Goal: Task Accomplishment & Management: Complete application form

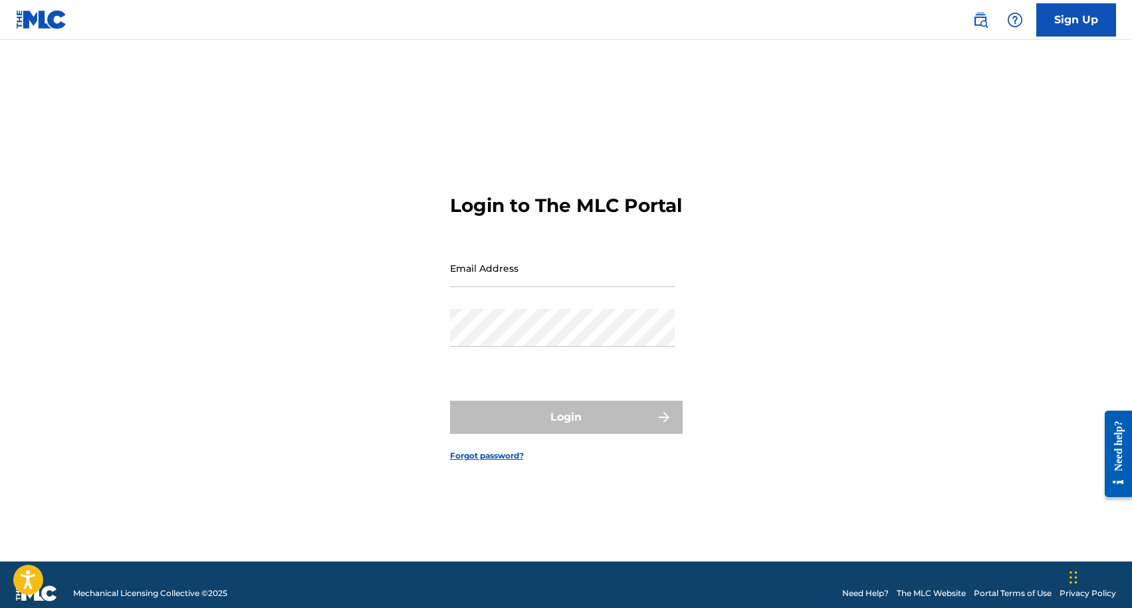
click at [516, 280] on input "Email Address" at bounding box center [562, 268] width 225 height 38
type input "[EMAIL_ADDRESS][DOMAIN_NAME]"
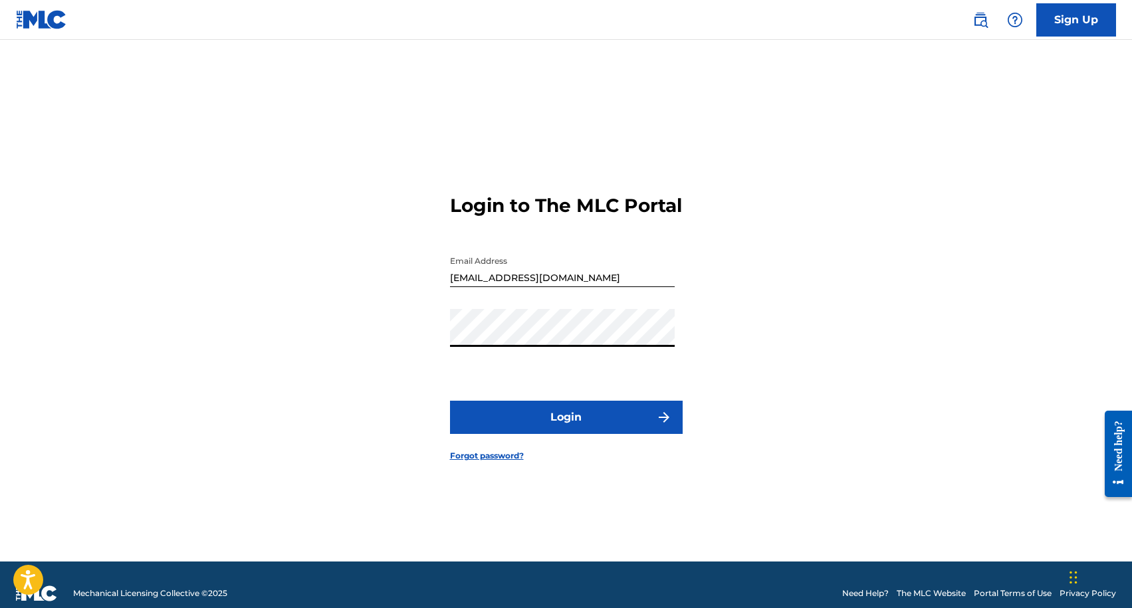
click at [450, 401] on button "Login" at bounding box center [566, 417] width 233 height 33
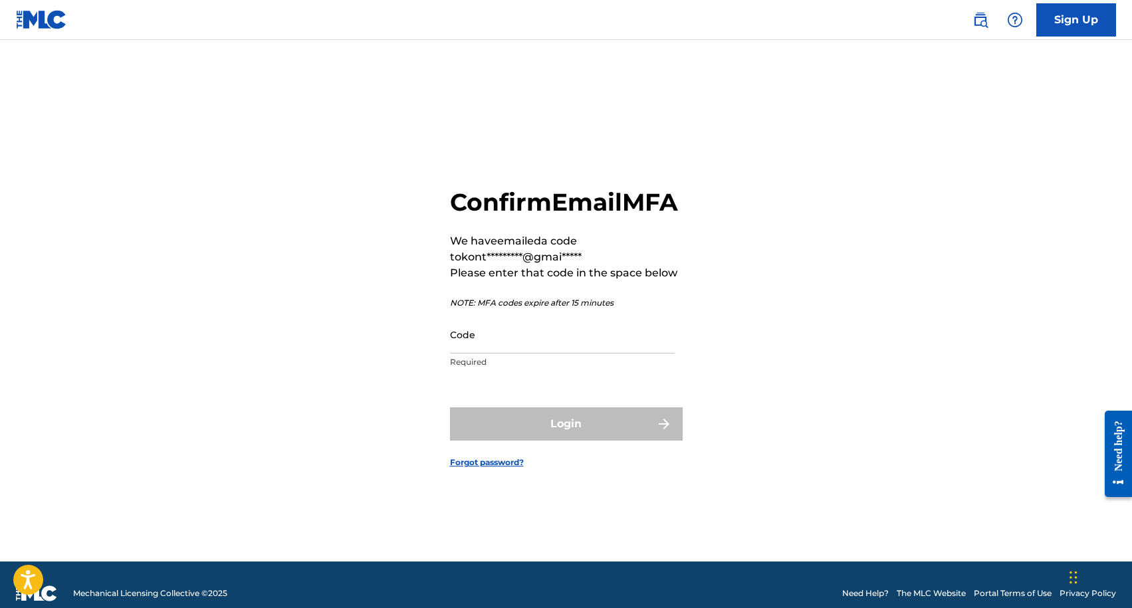
click at [481, 354] on input "Code" at bounding box center [562, 335] width 225 height 38
paste input "303007"
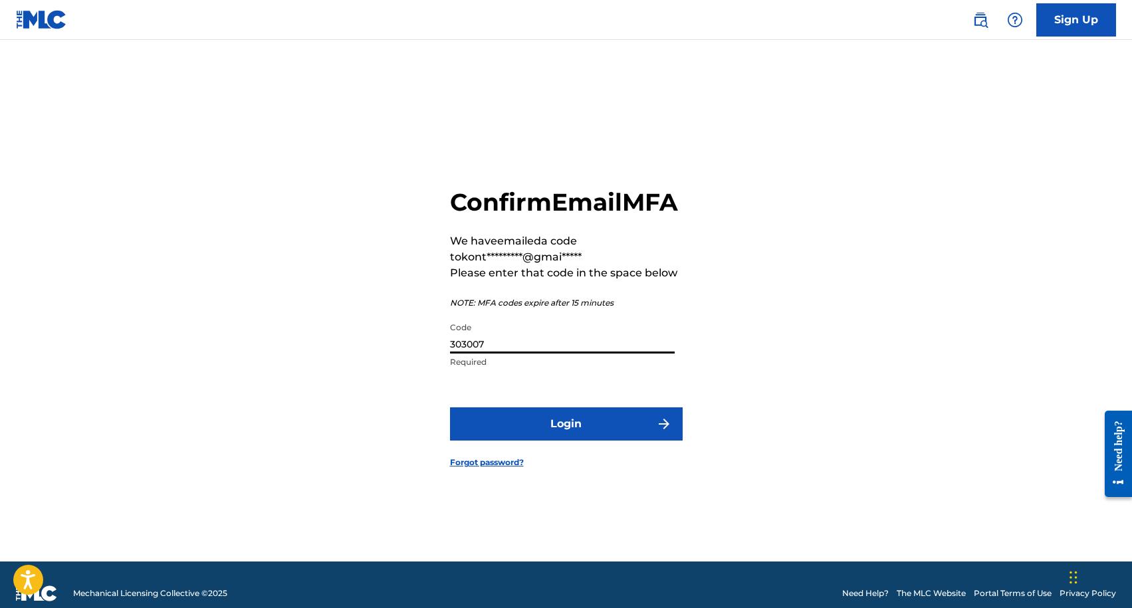
type input "303007"
click at [450, 407] on button "Login" at bounding box center [566, 423] width 233 height 33
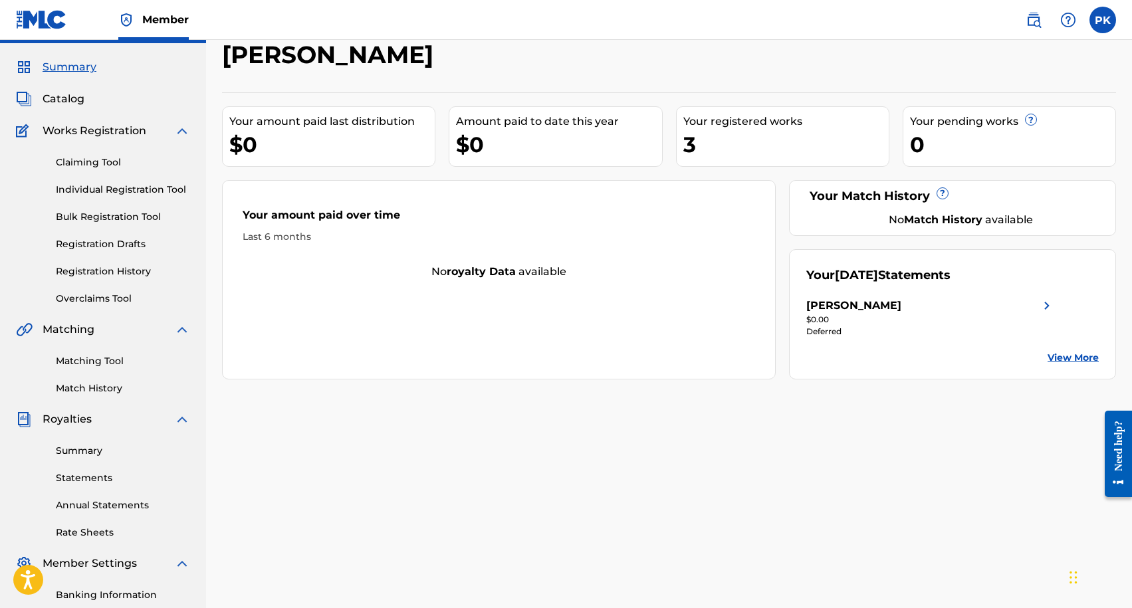
scroll to position [35, 0]
click at [90, 279] on div "Claiming Tool Individual Registration Tool Bulk Registration Tool Registration …" at bounding box center [103, 221] width 174 height 167
click at [83, 268] on link "Registration History" at bounding box center [123, 270] width 134 height 14
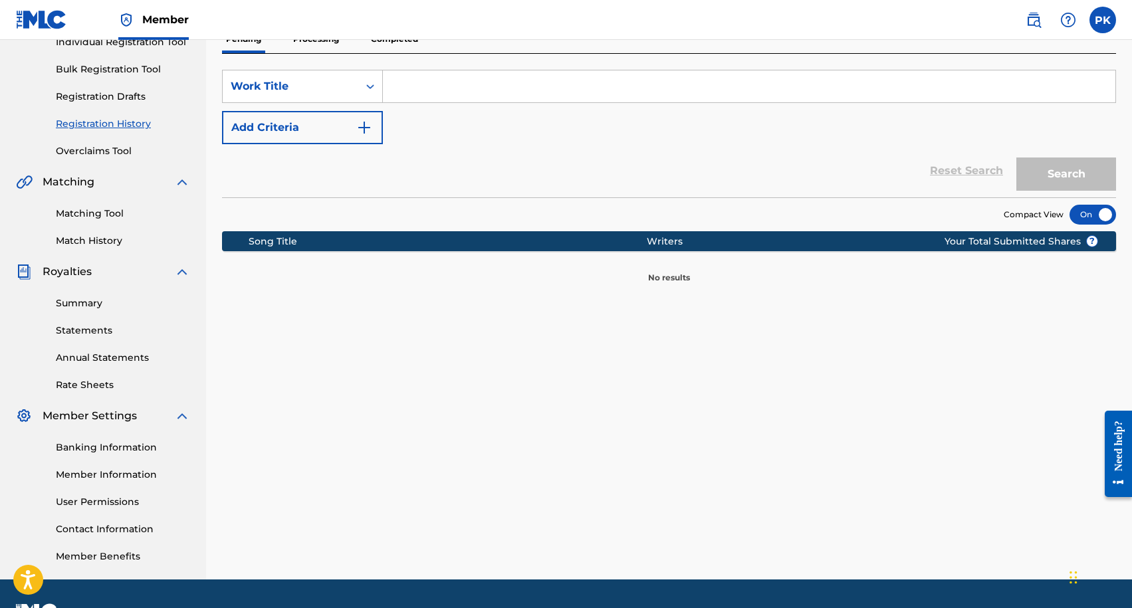
scroll to position [158, 0]
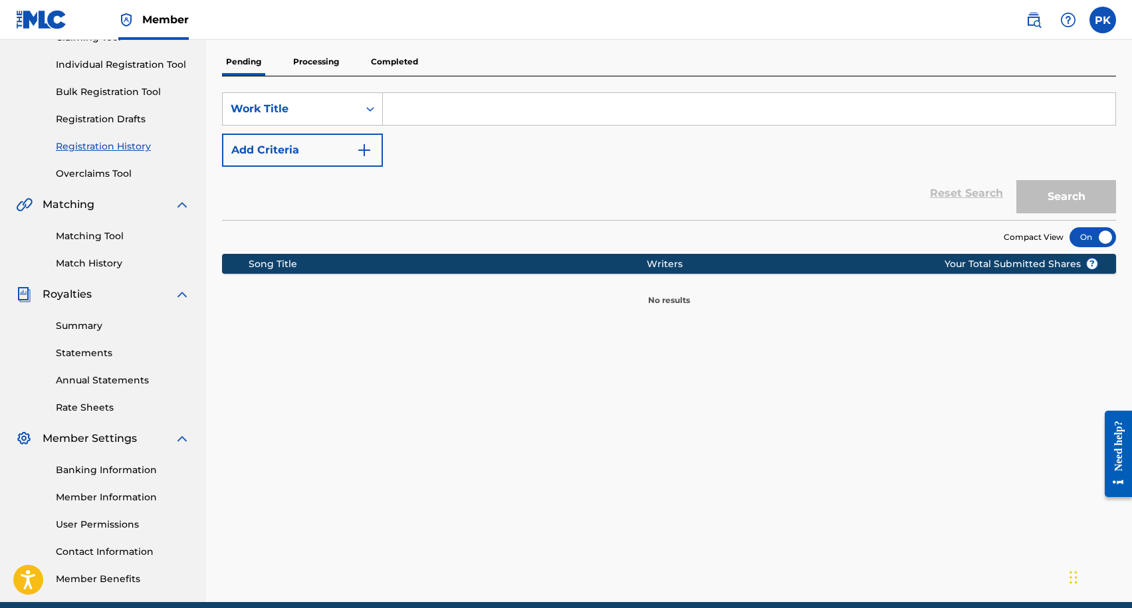
click at [104, 171] on link "Overclaims Tool" at bounding box center [123, 174] width 134 height 14
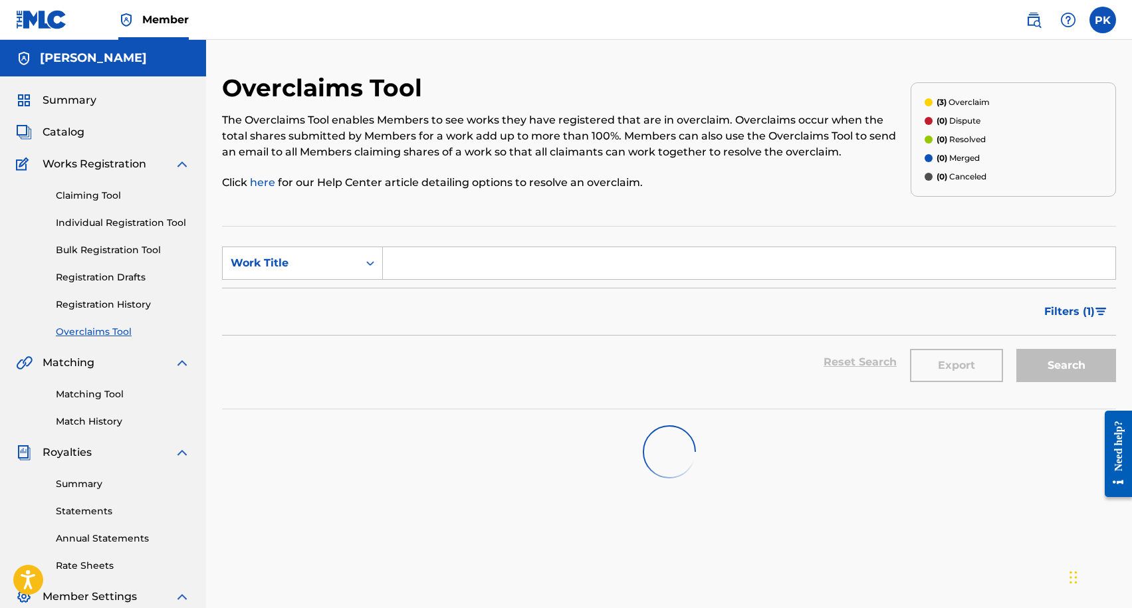
click at [104, 282] on link "Registration Drafts" at bounding box center [123, 277] width 134 height 14
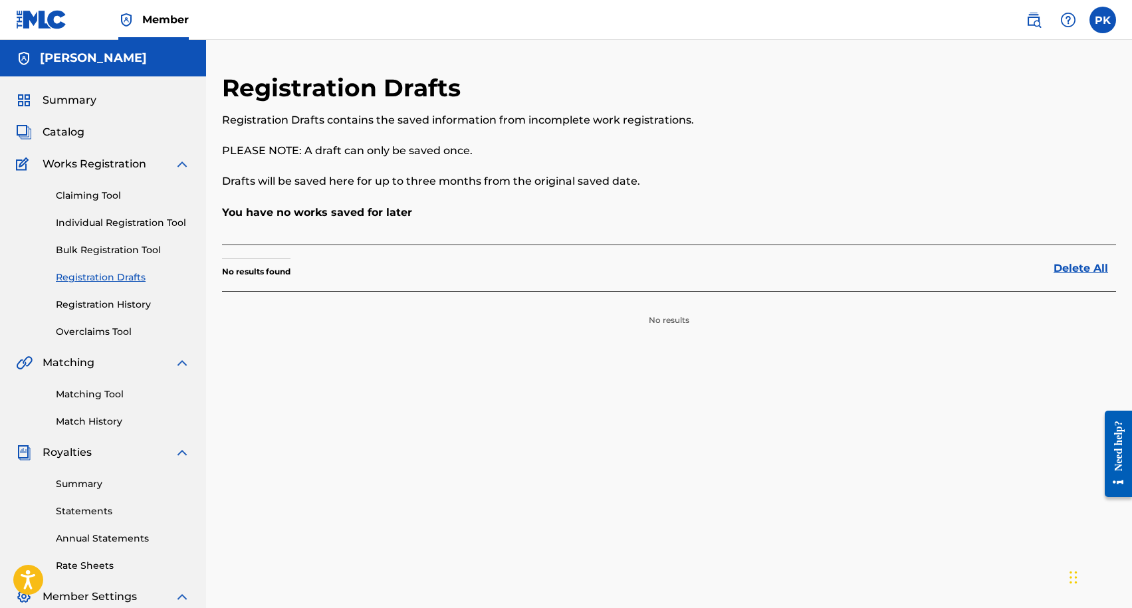
click at [101, 256] on link "Bulk Registration Tool" at bounding box center [123, 250] width 134 height 14
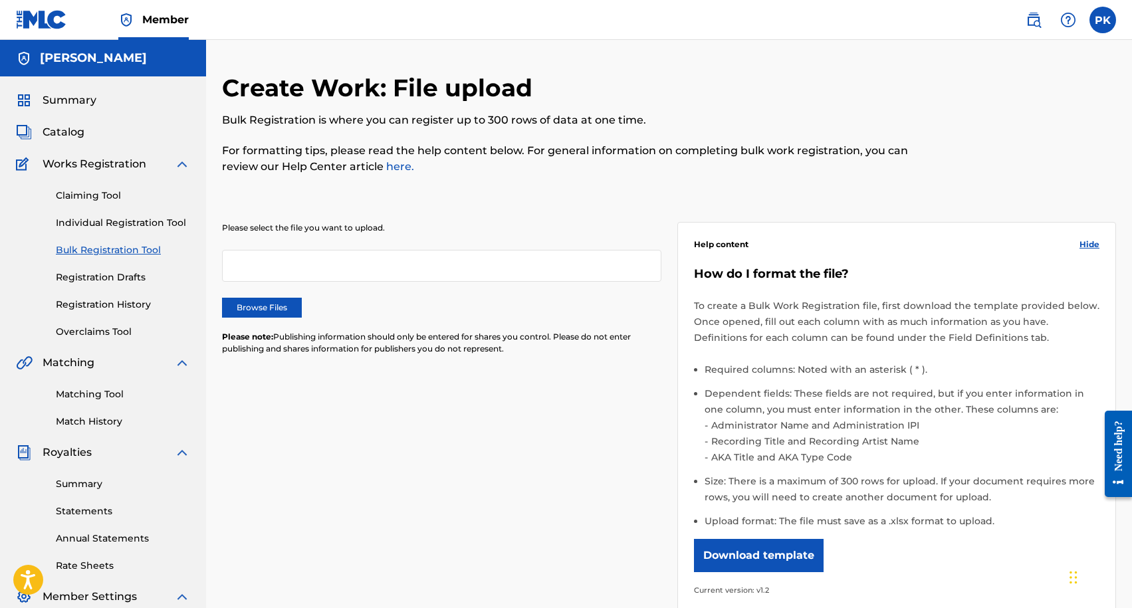
click at [109, 217] on link "Individual Registration Tool" at bounding box center [123, 223] width 134 height 14
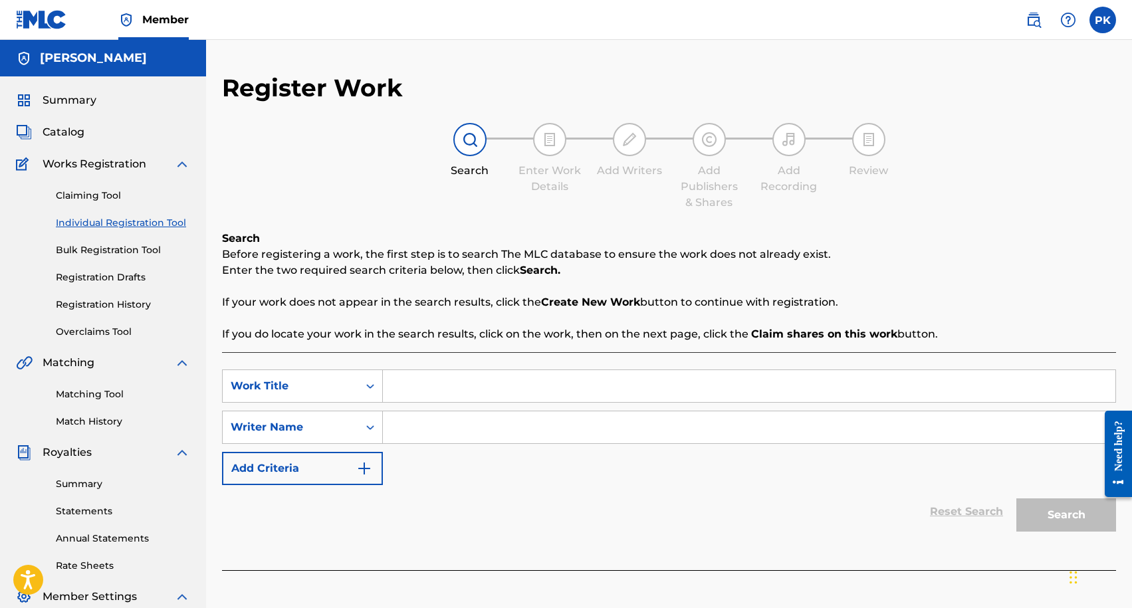
click at [69, 195] on link "Claiming Tool" at bounding box center [123, 196] width 134 height 14
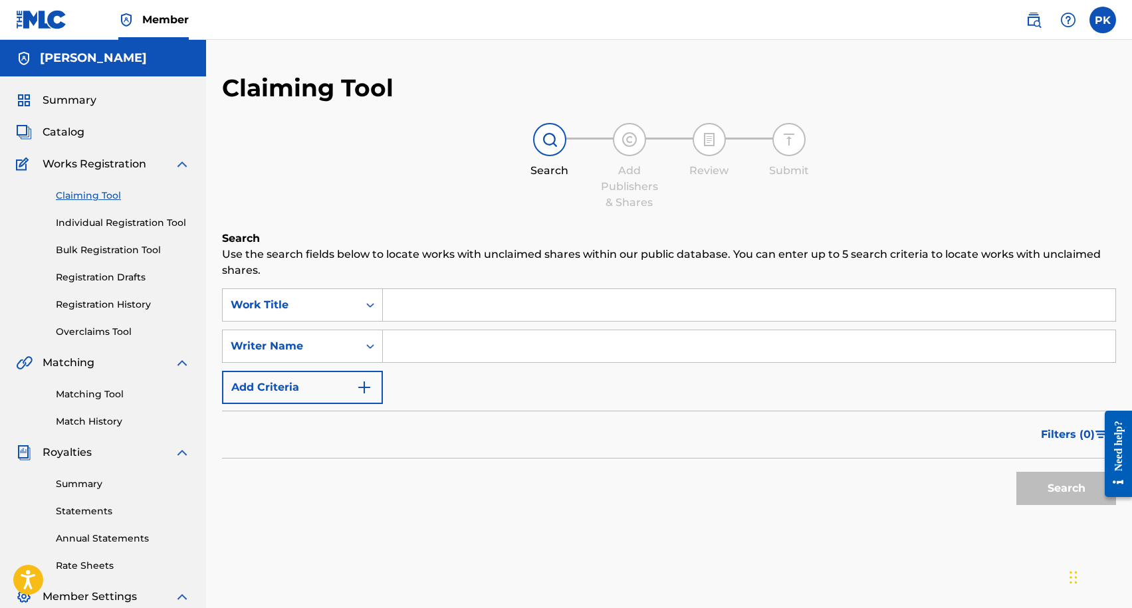
click at [90, 330] on link "Overclaims Tool" at bounding box center [123, 332] width 134 height 14
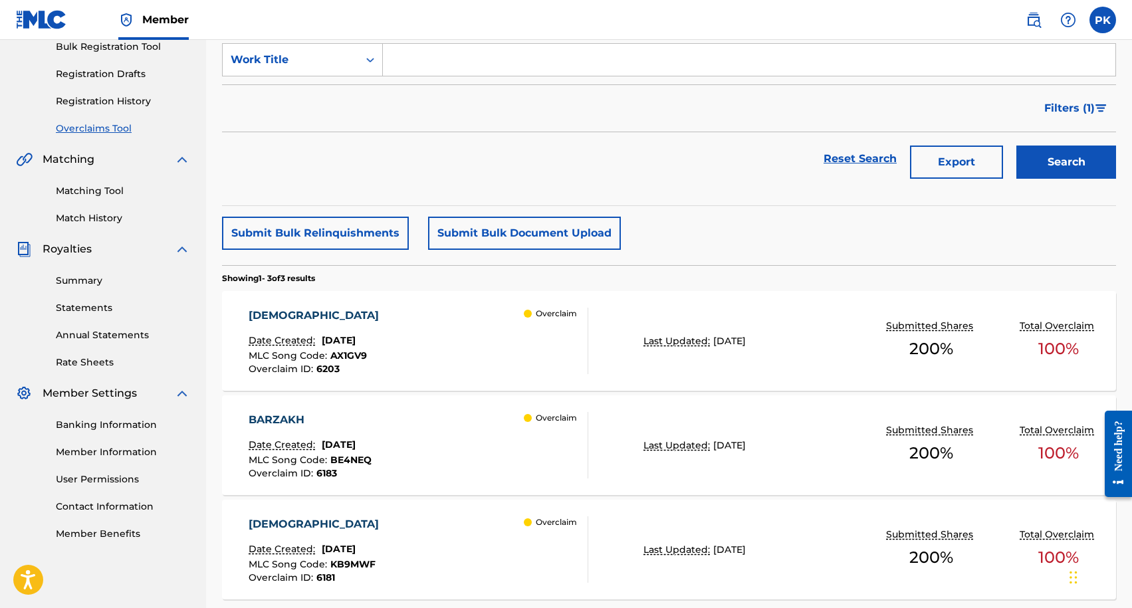
scroll to position [193, 0]
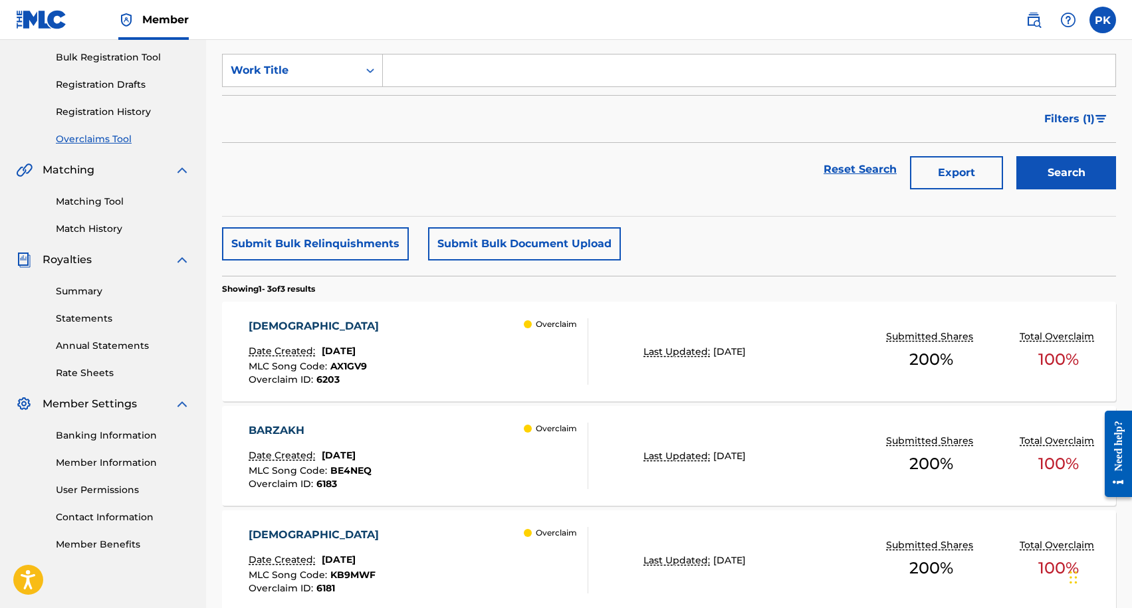
click at [88, 291] on link "Summary" at bounding box center [123, 291] width 134 height 14
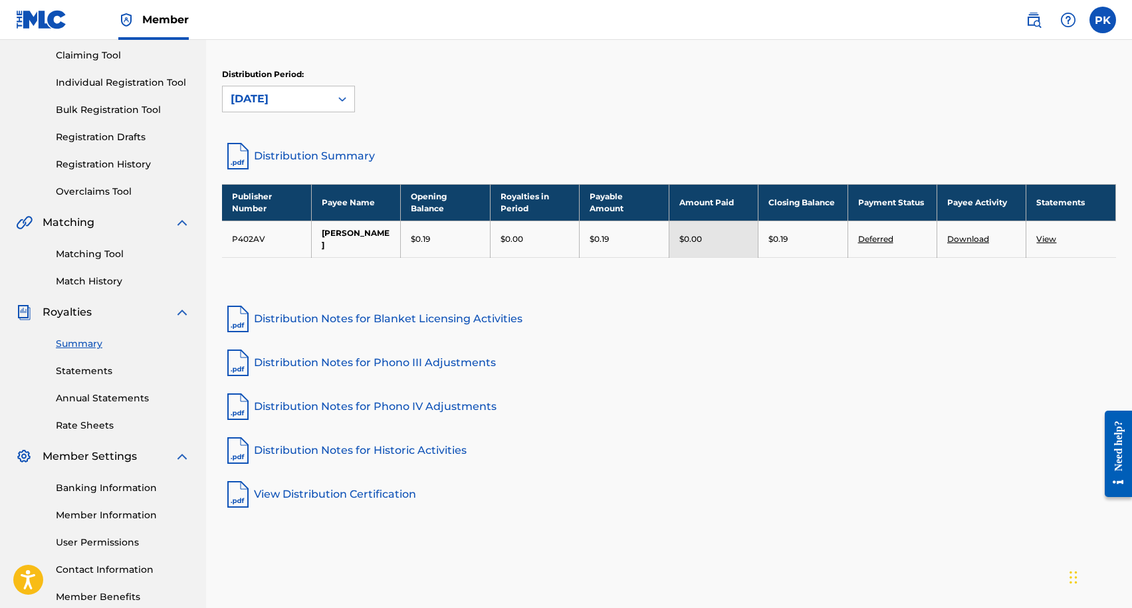
scroll to position [175, 0]
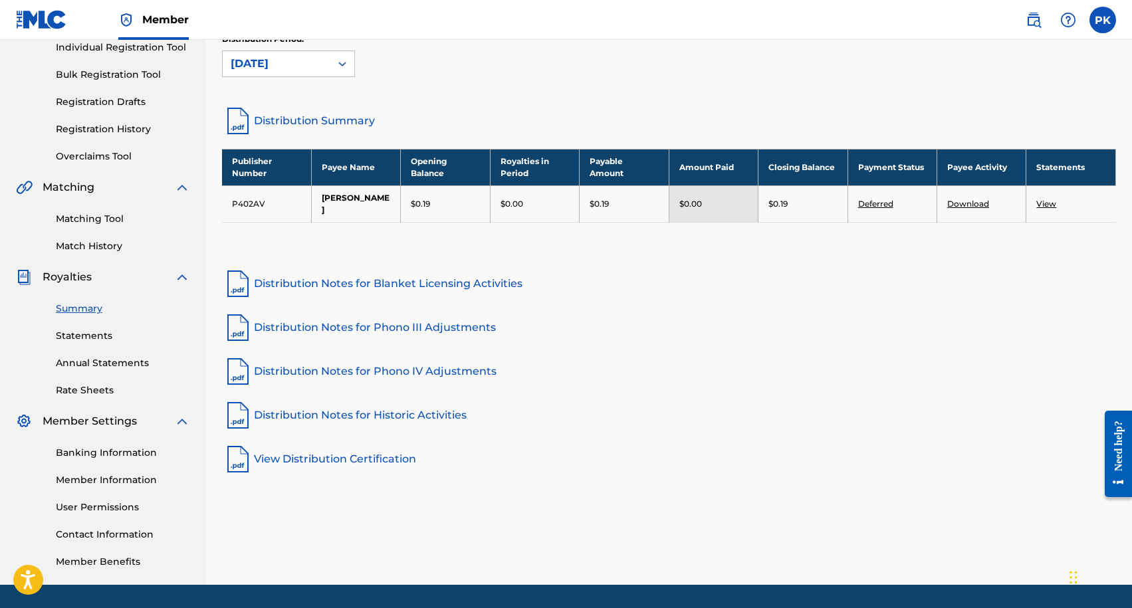
click at [93, 215] on link "Matching Tool" at bounding box center [123, 219] width 134 height 14
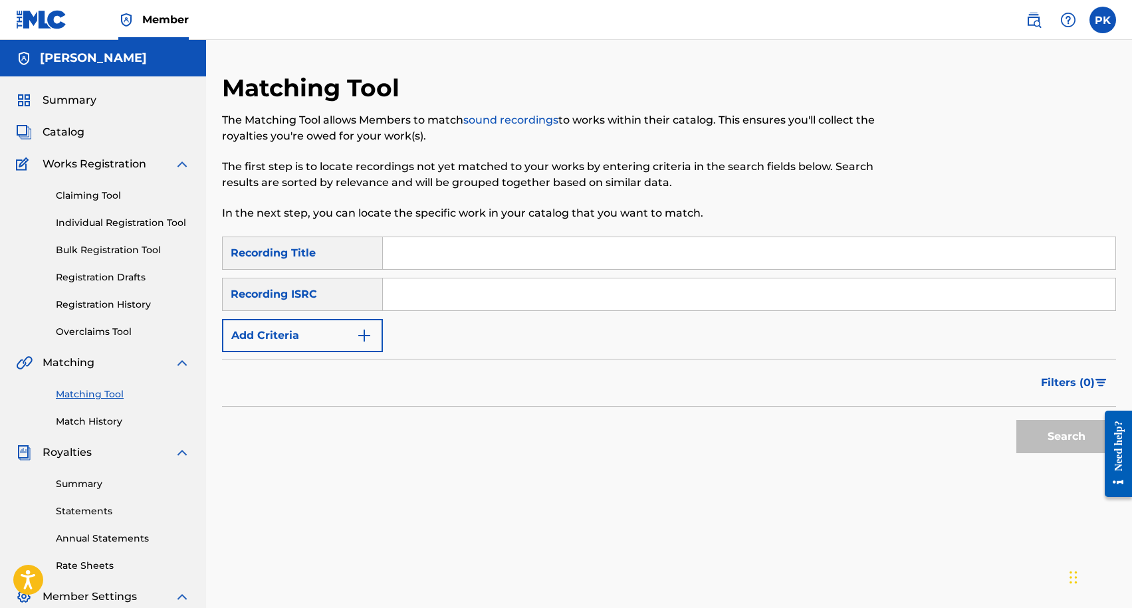
click at [91, 421] on link "Match History" at bounding box center [123, 422] width 134 height 14
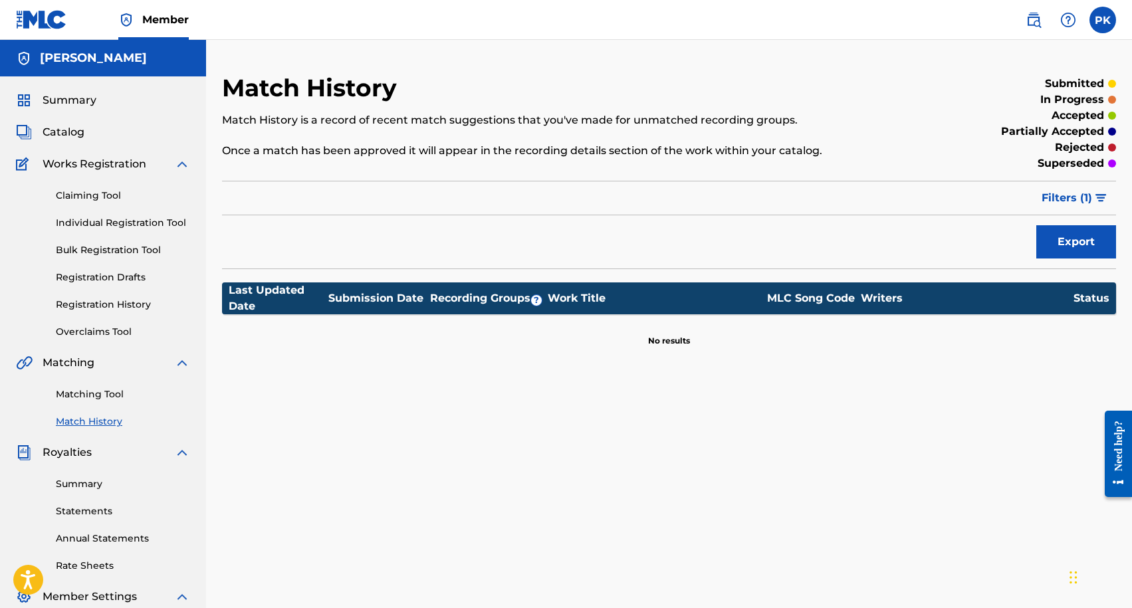
click at [86, 333] on link "Overclaims Tool" at bounding box center [123, 332] width 134 height 14
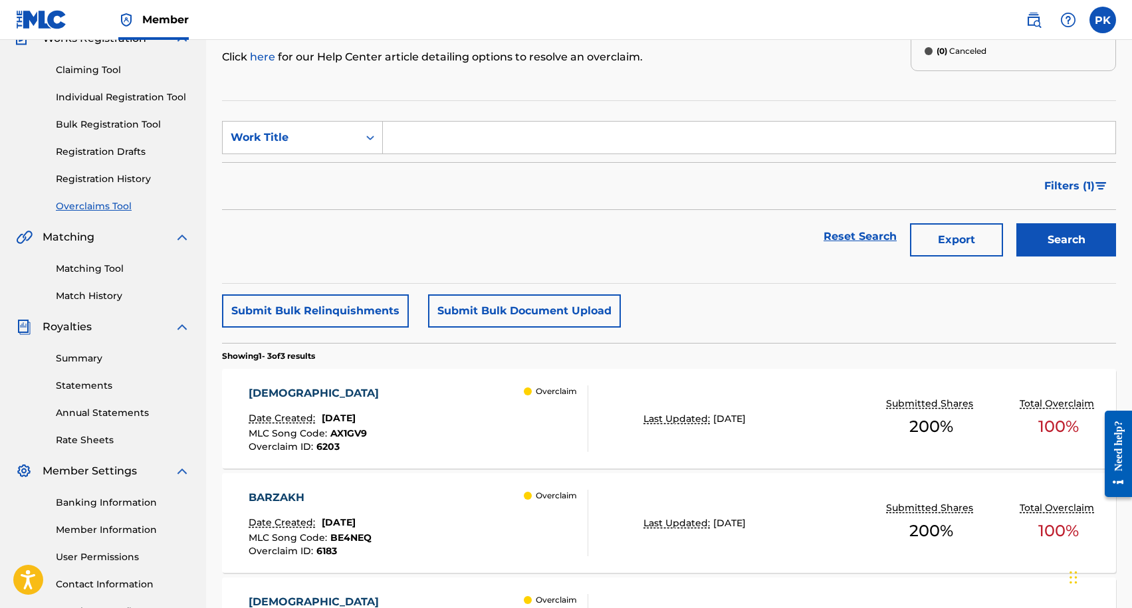
scroll to position [78, 0]
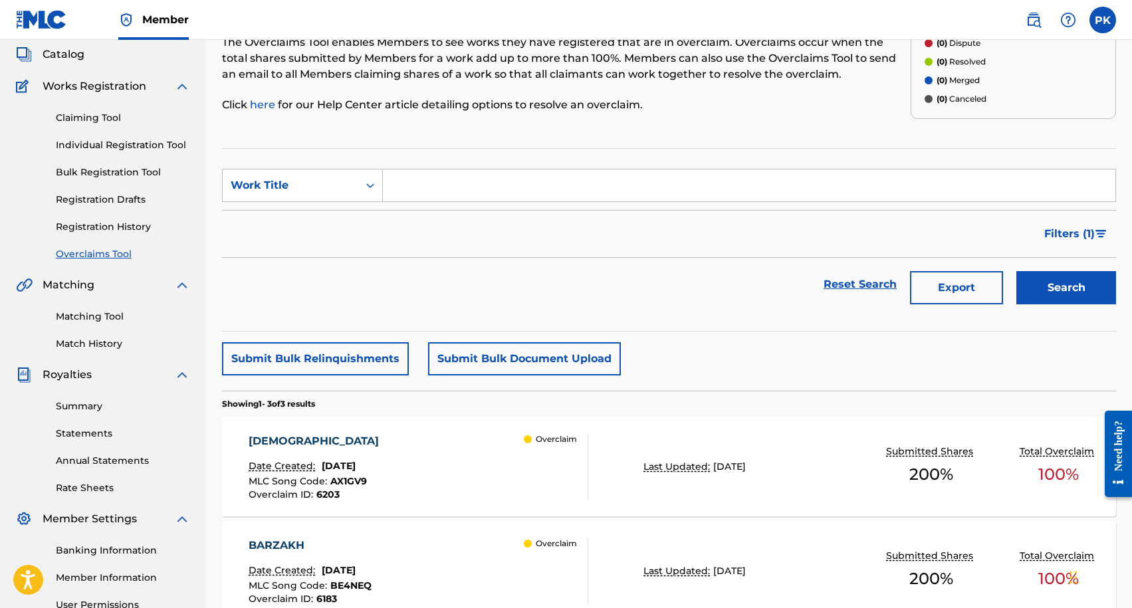
click at [95, 148] on link "Individual Registration Tool" at bounding box center [123, 145] width 134 height 14
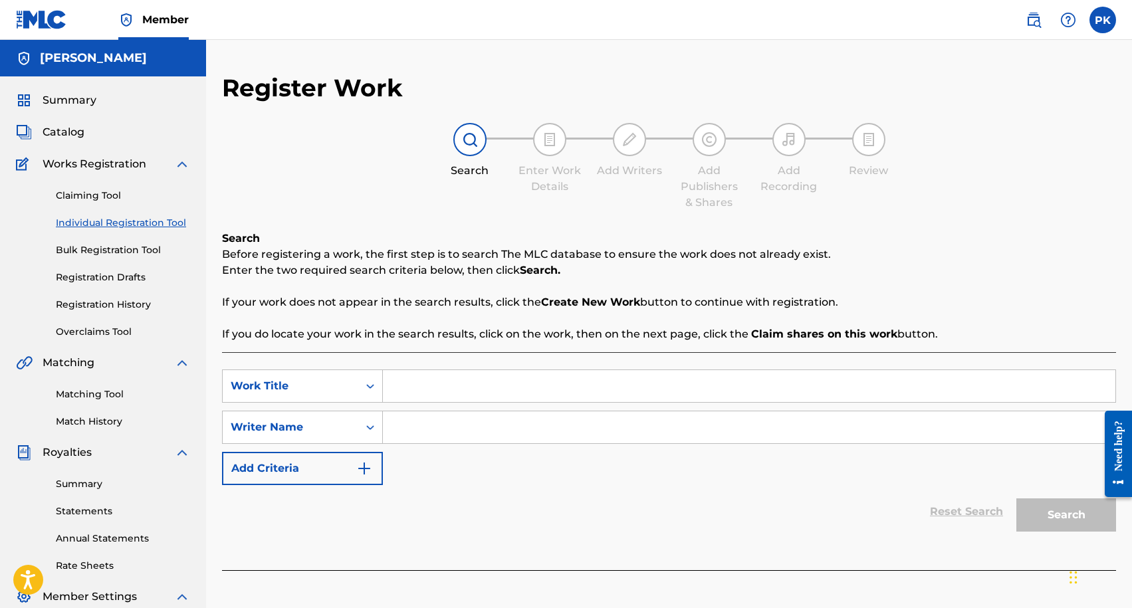
click at [88, 204] on div "Claiming Tool Individual Registration Tool Bulk Registration Tool Registration …" at bounding box center [103, 255] width 174 height 167
click at [84, 251] on link "Bulk Registration Tool" at bounding box center [123, 250] width 134 height 14
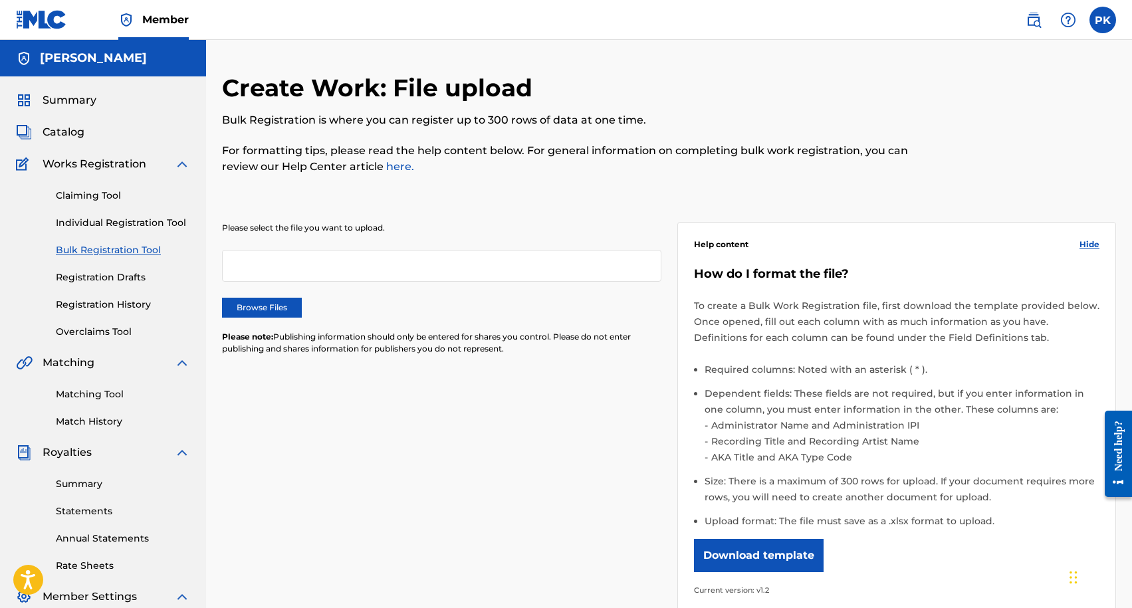
click at [105, 277] on link "Registration Drafts" at bounding box center [123, 277] width 134 height 14
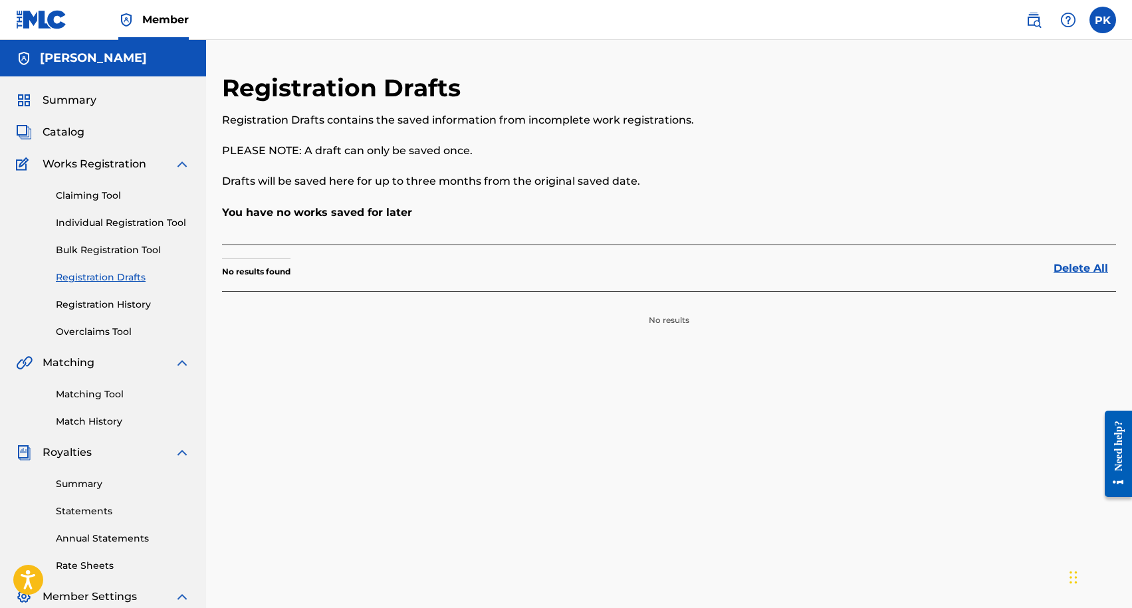
click at [85, 302] on link "Registration History" at bounding box center [123, 305] width 134 height 14
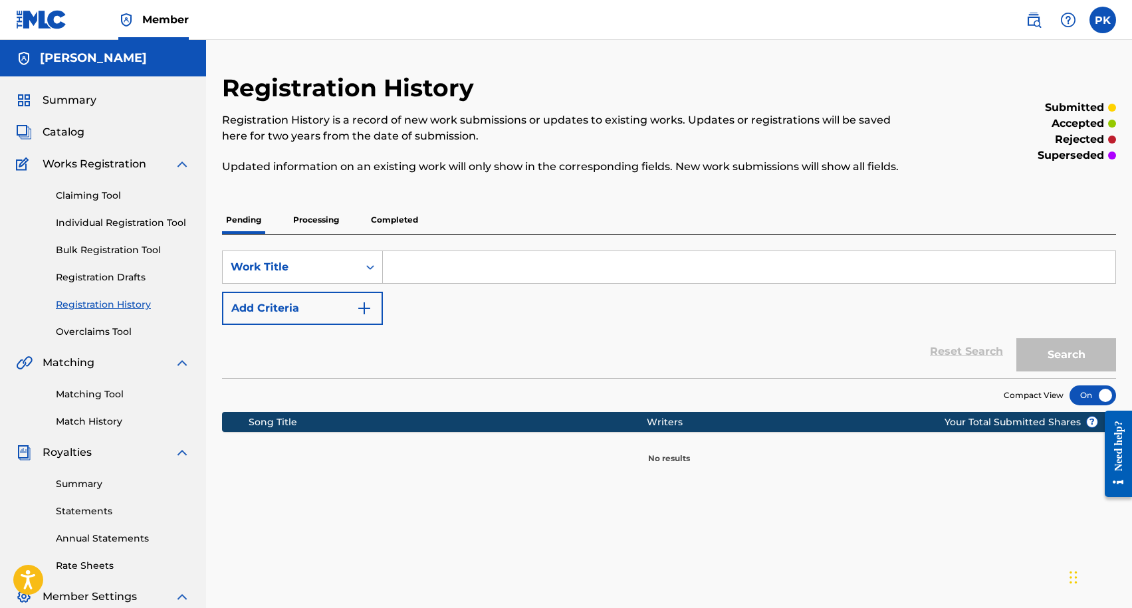
click at [318, 219] on p "Processing" at bounding box center [316, 220] width 54 height 28
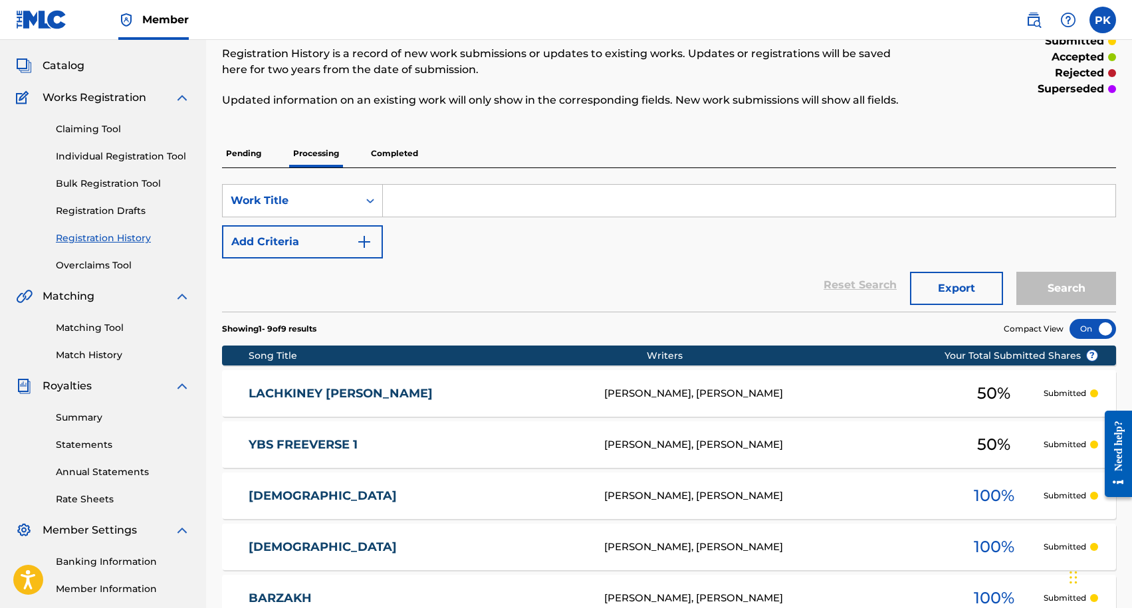
scroll to position [102, 0]
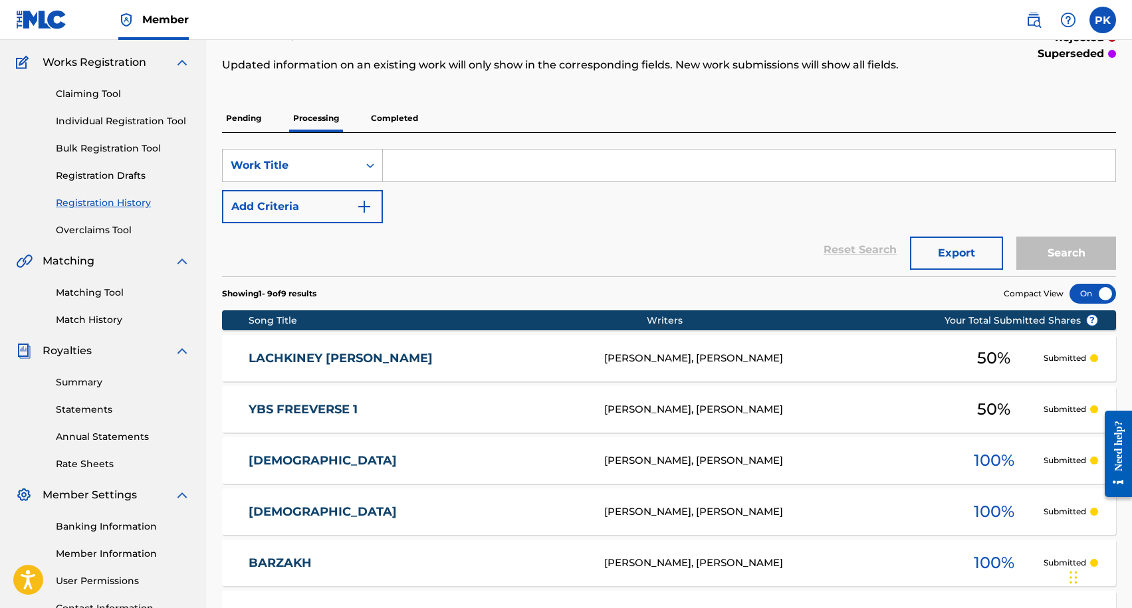
click at [398, 114] on p "Completed" at bounding box center [394, 118] width 55 height 28
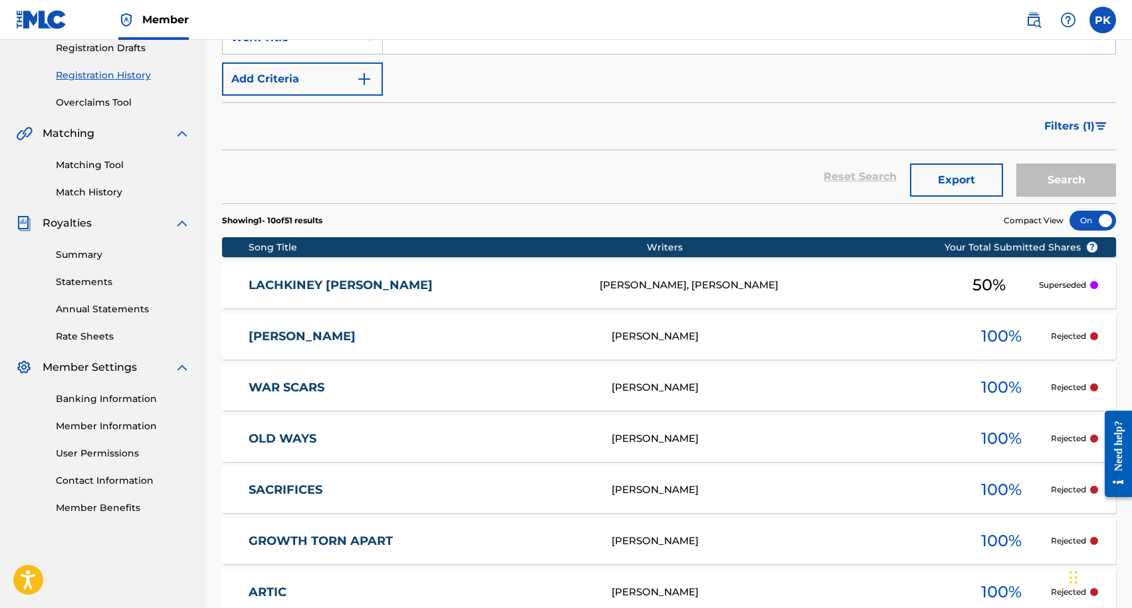
scroll to position [238, 0]
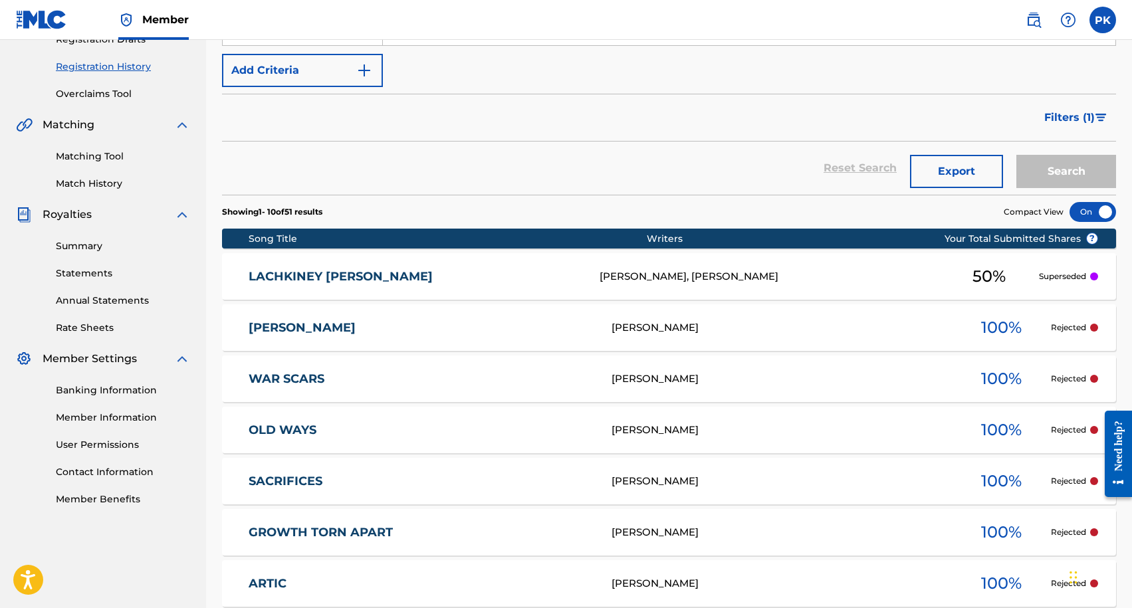
click at [1055, 277] on p "Superseded" at bounding box center [1062, 276] width 47 height 12
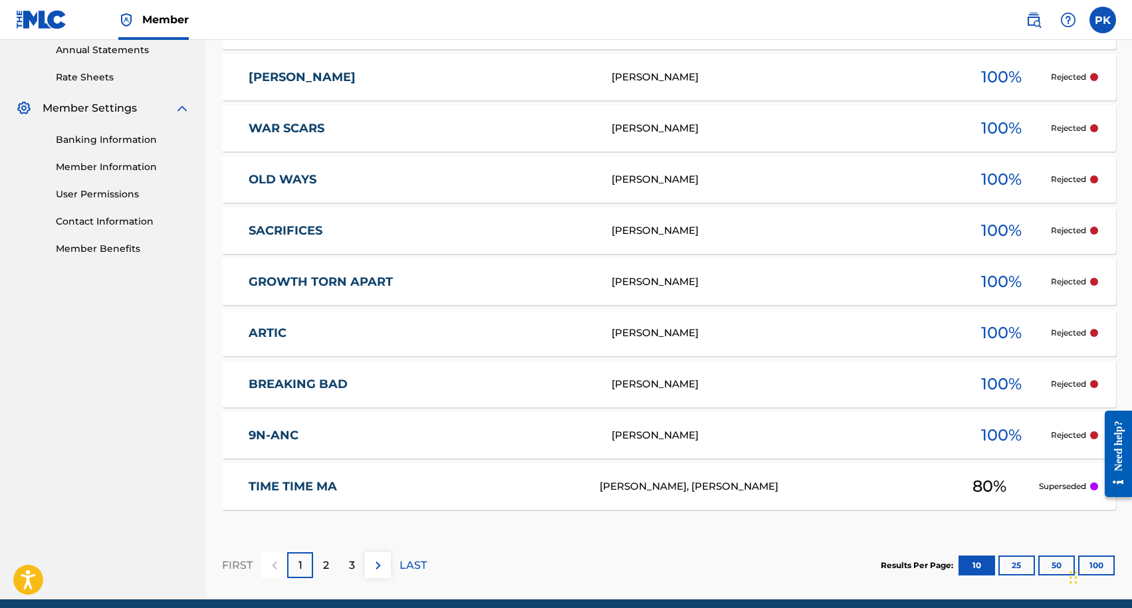
scroll to position [544, 0]
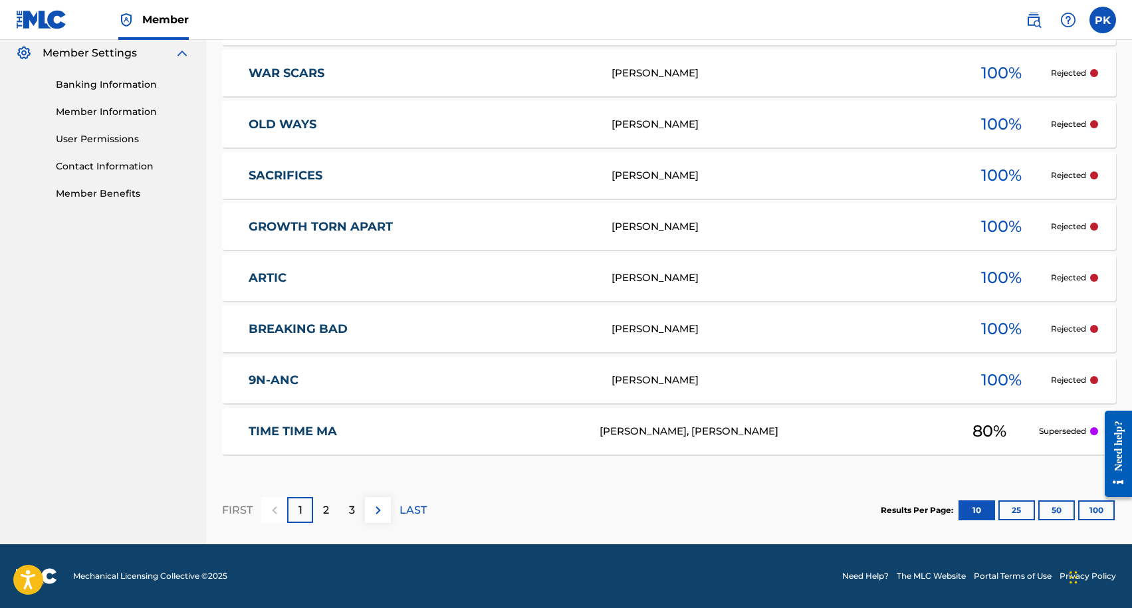
click at [1089, 505] on button "100" at bounding box center [1096, 510] width 37 height 20
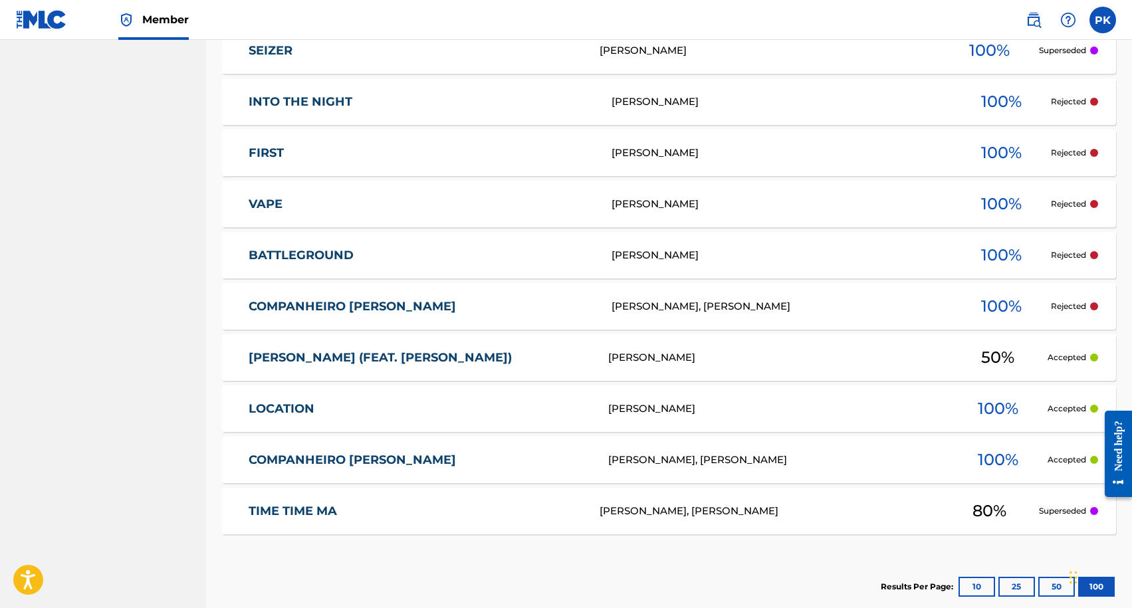
scroll to position [2561, 0]
drag, startPoint x: 1097, startPoint y: 512, endPoint x: 1022, endPoint y: 514, distance: 75.8
click at [1022, 514] on div "TIME TIME MA T50XD4 [PERSON_NAME], [PERSON_NAME] 80 % Superseded" at bounding box center [669, 511] width 894 height 47
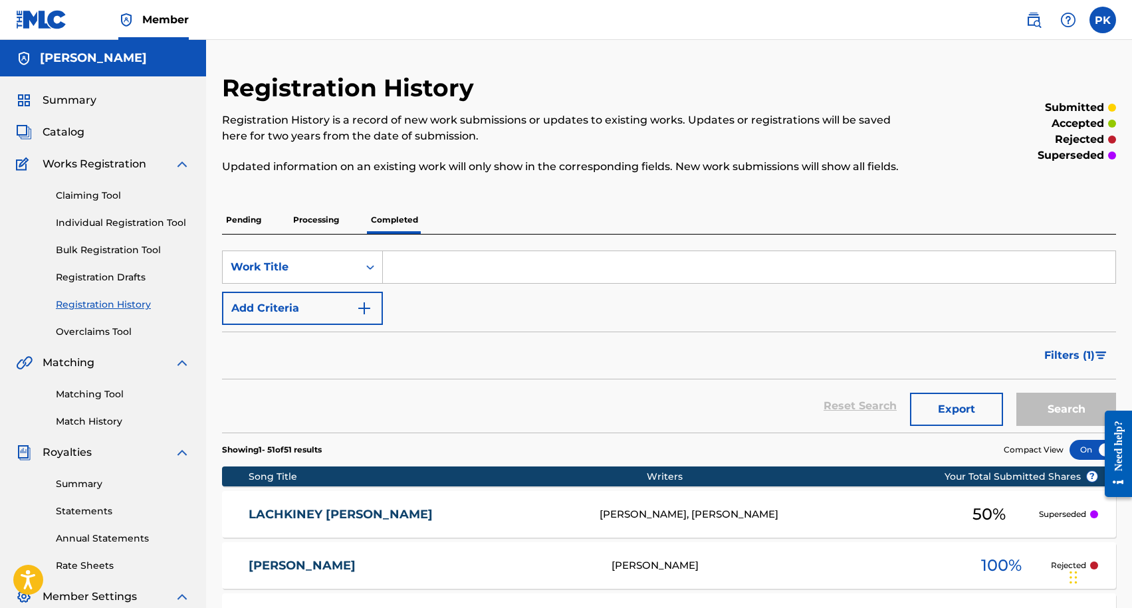
click at [1100, 23] on label at bounding box center [1102, 20] width 27 height 27
click at [1103, 20] on input "PK [PERSON_NAME] [PERSON_NAME][EMAIL_ADDRESS][DOMAIN_NAME] Notification Prefere…" at bounding box center [1103, 20] width 0 height 0
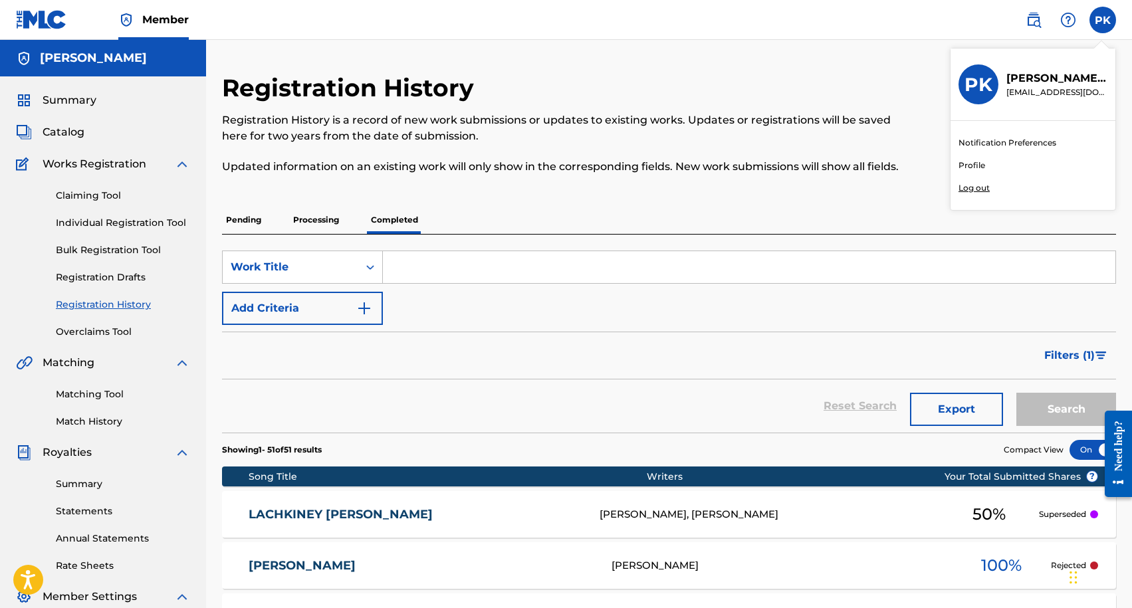
click at [1026, 68] on div "PK [PERSON_NAME] [PERSON_NAME][EMAIL_ADDRESS][DOMAIN_NAME]" at bounding box center [1032, 85] width 165 height 72
click at [1103, 20] on input "PK [PERSON_NAME] [PERSON_NAME][EMAIL_ADDRESS][DOMAIN_NAME] Notification Prefere…" at bounding box center [1103, 20] width 0 height 0
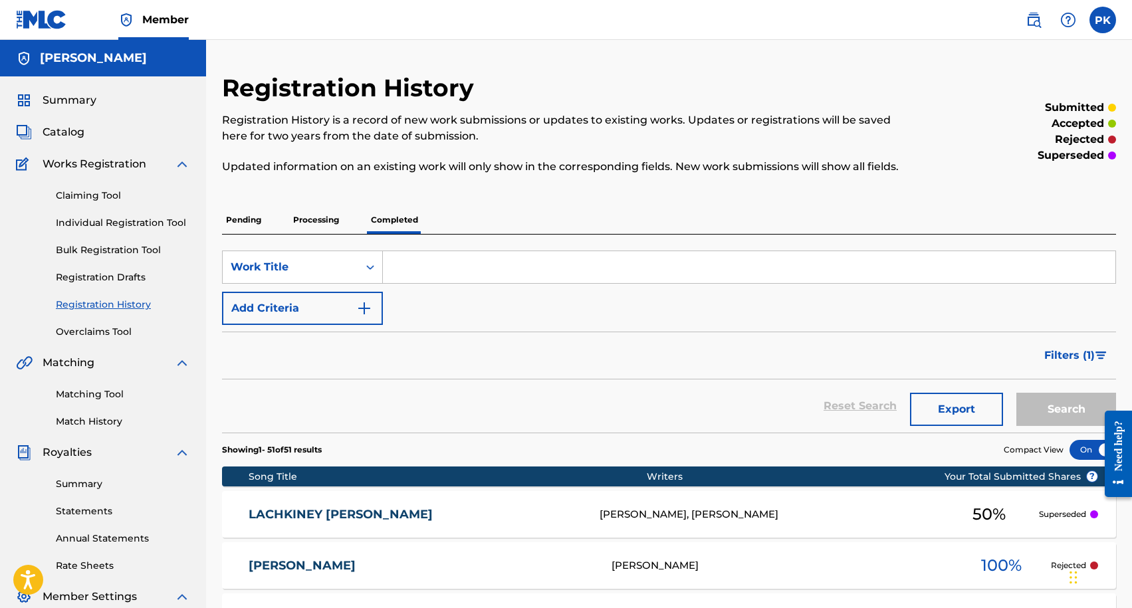
click at [1102, 13] on label at bounding box center [1102, 20] width 27 height 27
click at [1103, 20] on input "PK [PERSON_NAME] [PERSON_NAME][EMAIL_ADDRESS][DOMAIN_NAME] Notification Prefere…" at bounding box center [1103, 20] width 0 height 0
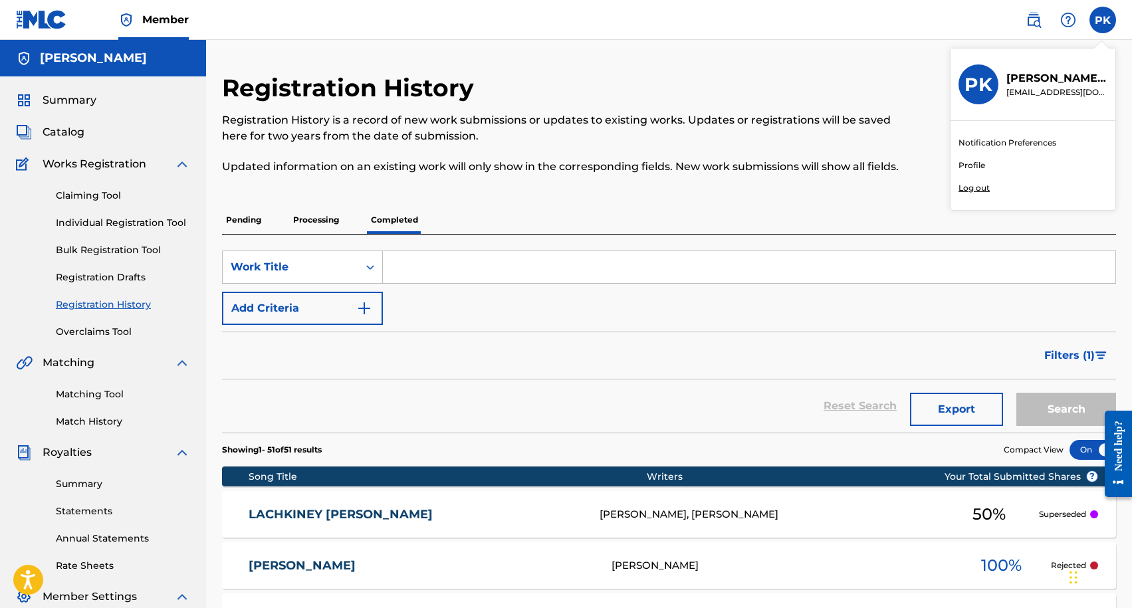
click at [973, 164] on link "Profile" at bounding box center [971, 166] width 27 height 12
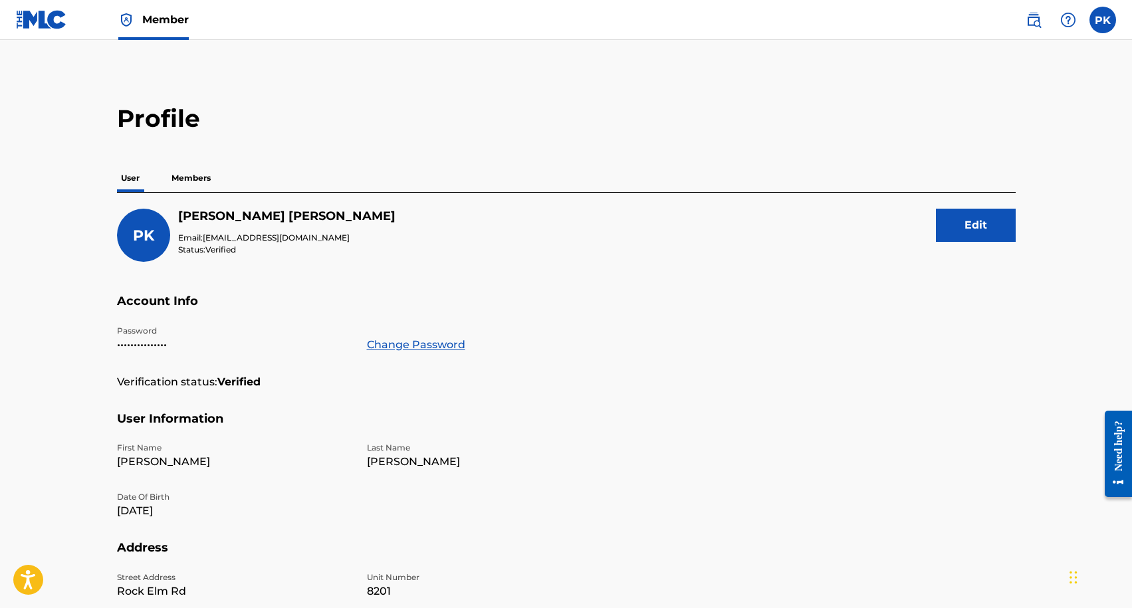
scroll to position [51, 0]
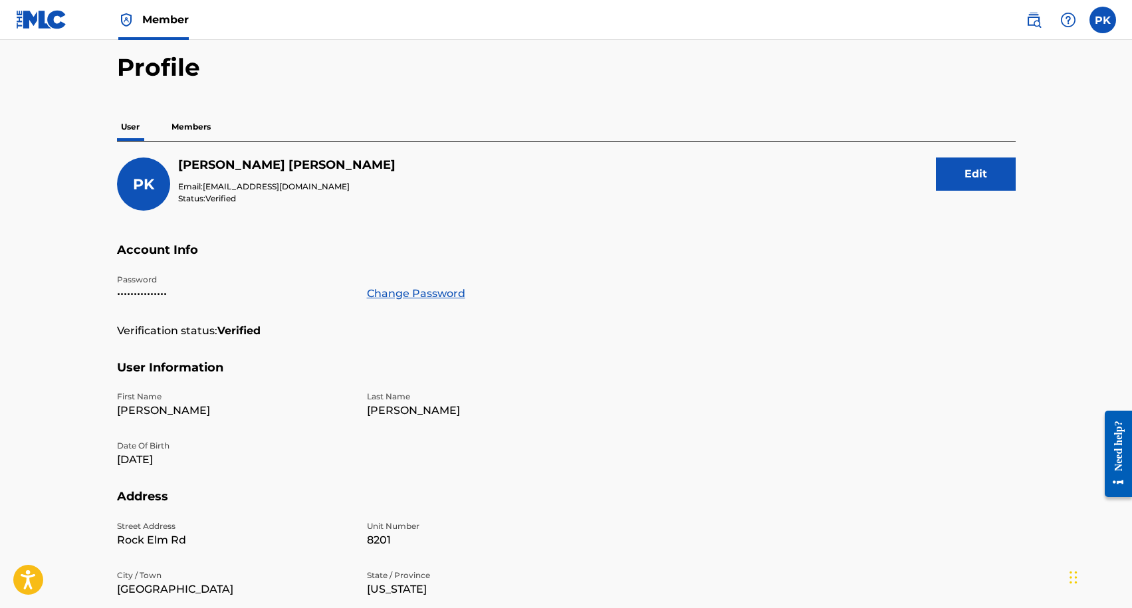
click at [195, 138] on p "Members" at bounding box center [190, 127] width 47 height 28
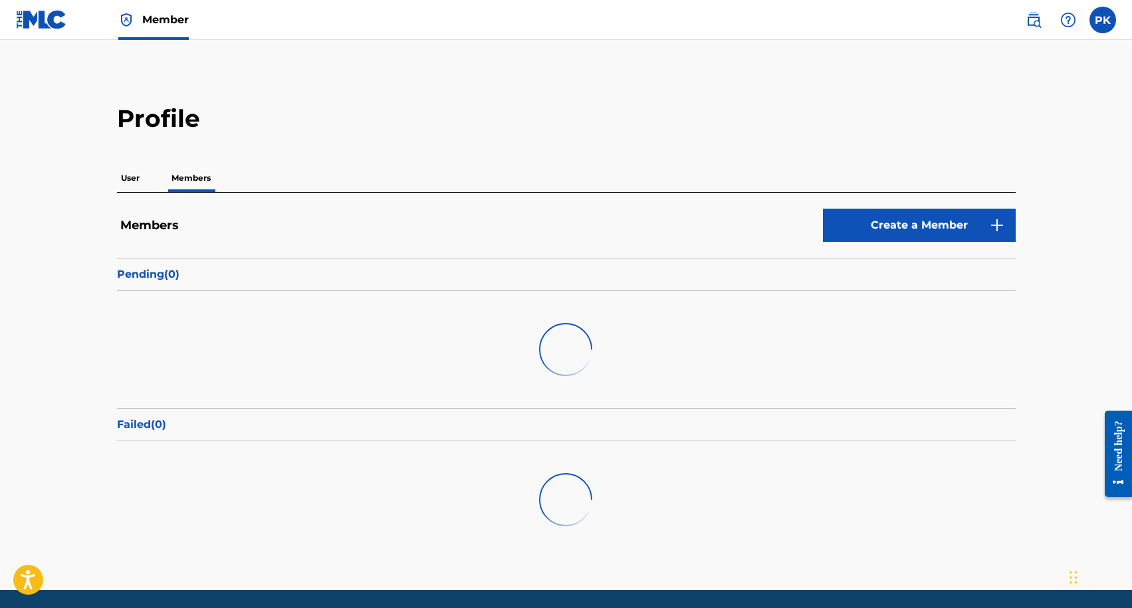
click at [865, 219] on link "Create a Member" at bounding box center [919, 225] width 193 height 33
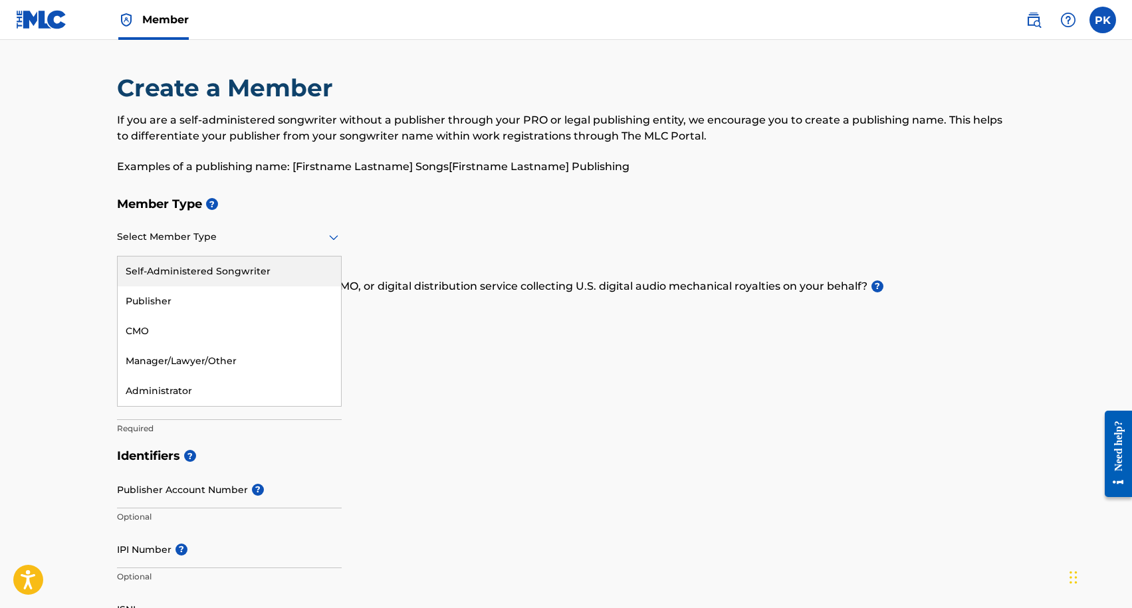
click at [173, 236] on div at bounding box center [229, 237] width 225 height 17
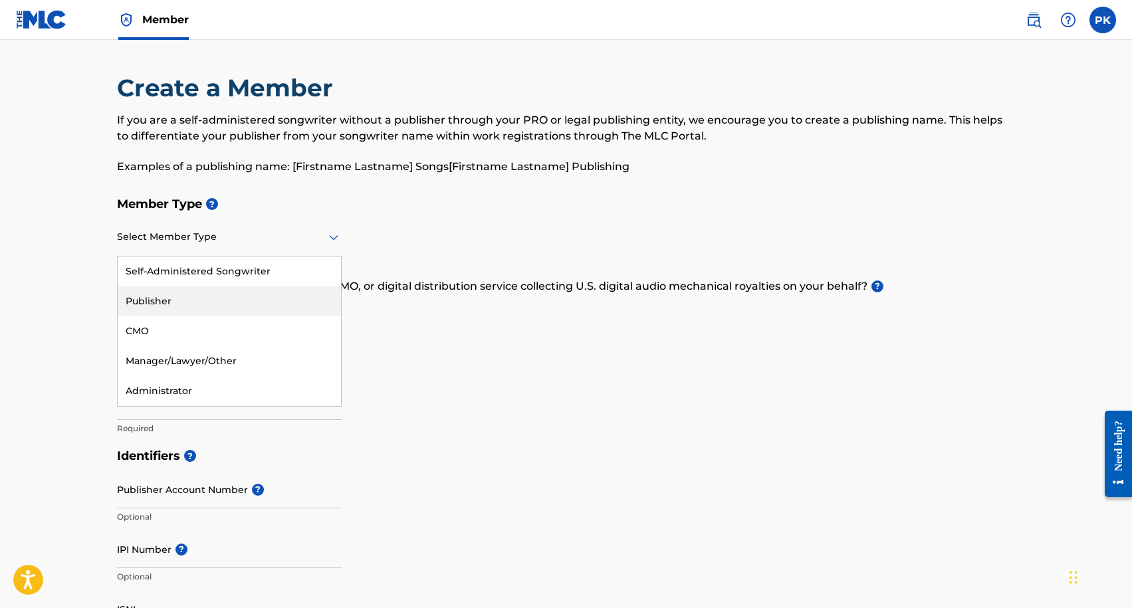
click at [150, 297] on div "Publisher" at bounding box center [229, 301] width 223 height 30
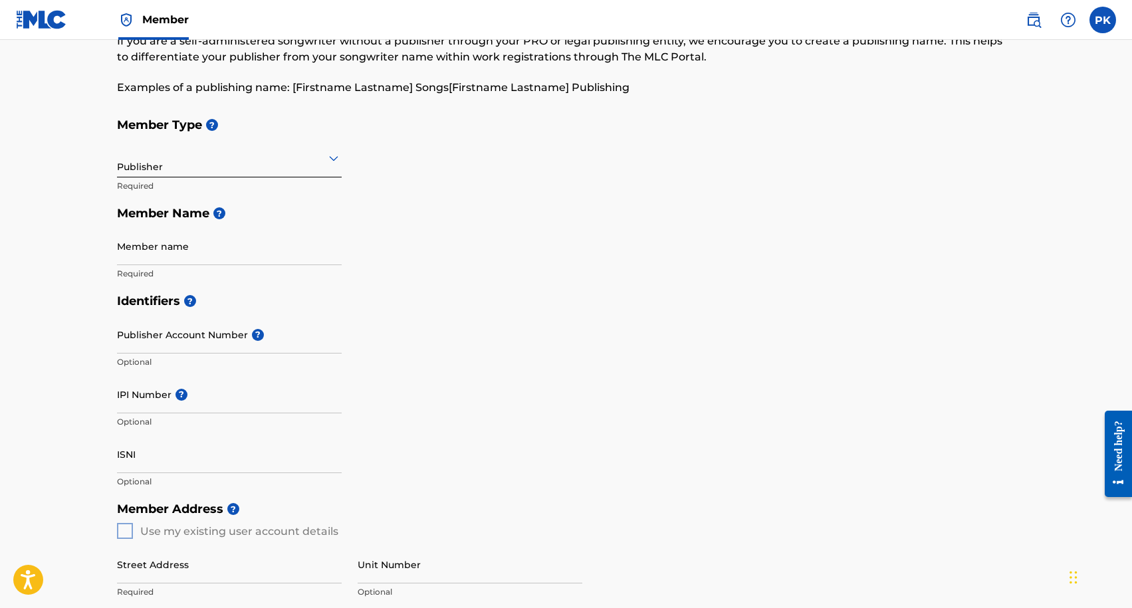
scroll to position [89, 0]
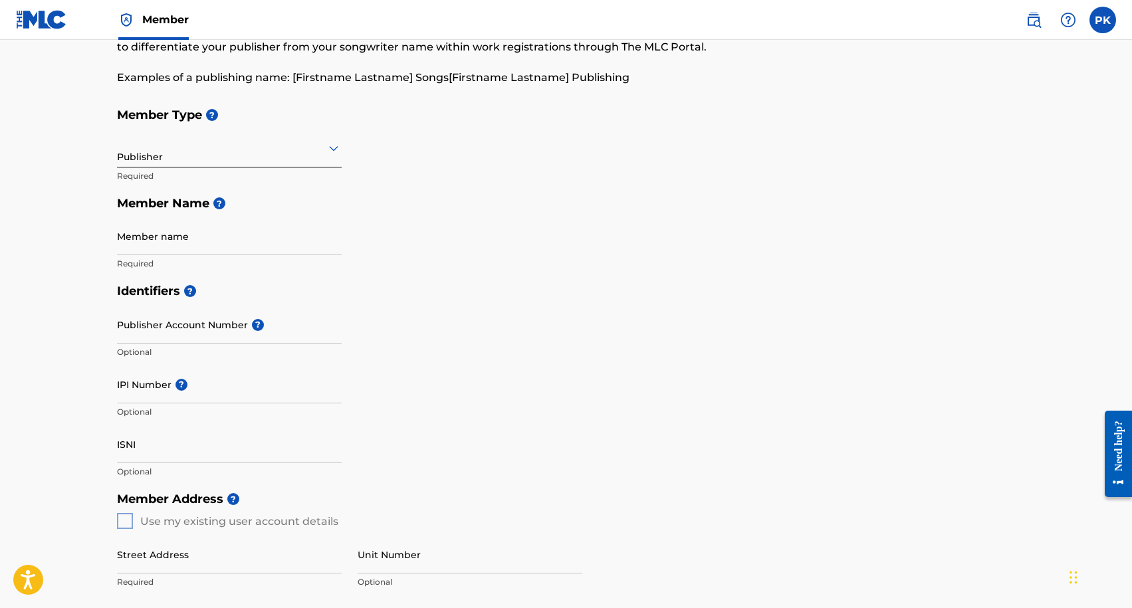
click at [162, 336] on input "Publisher Account Number ?" at bounding box center [229, 325] width 225 height 38
click at [167, 245] on input "Member name" at bounding box center [229, 236] width 225 height 38
type input "UKA Music Publishing"
click at [261, 334] on input "Publisher Account Number ?" at bounding box center [229, 325] width 225 height 38
click at [180, 328] on input "Publisher Account Number ?" at bounding box center [229, 325] width 225 height 38
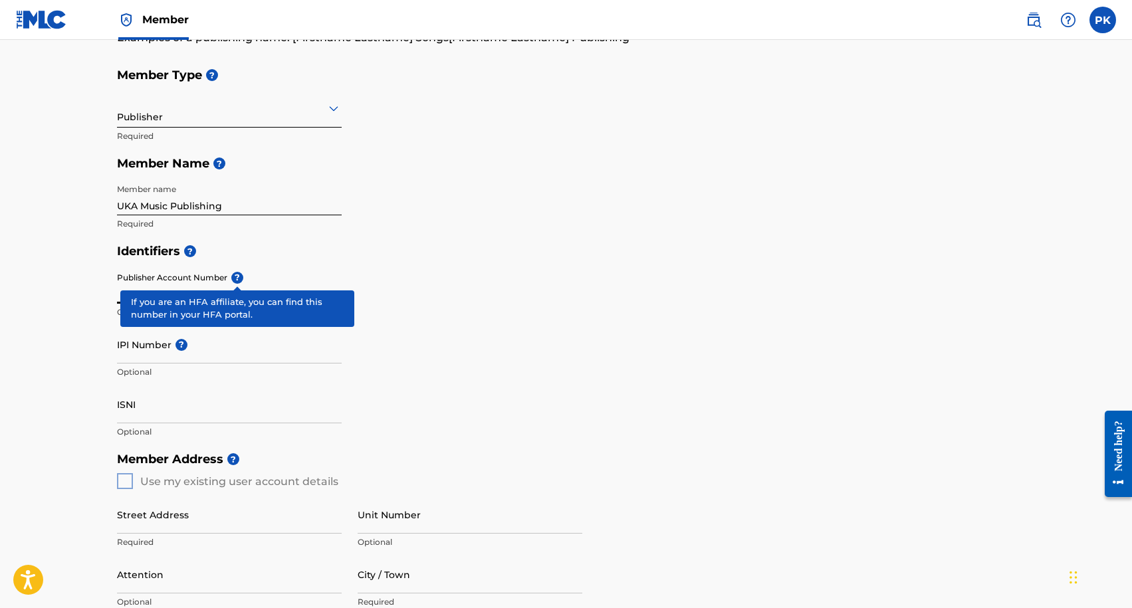
scroll to position [140, 0]
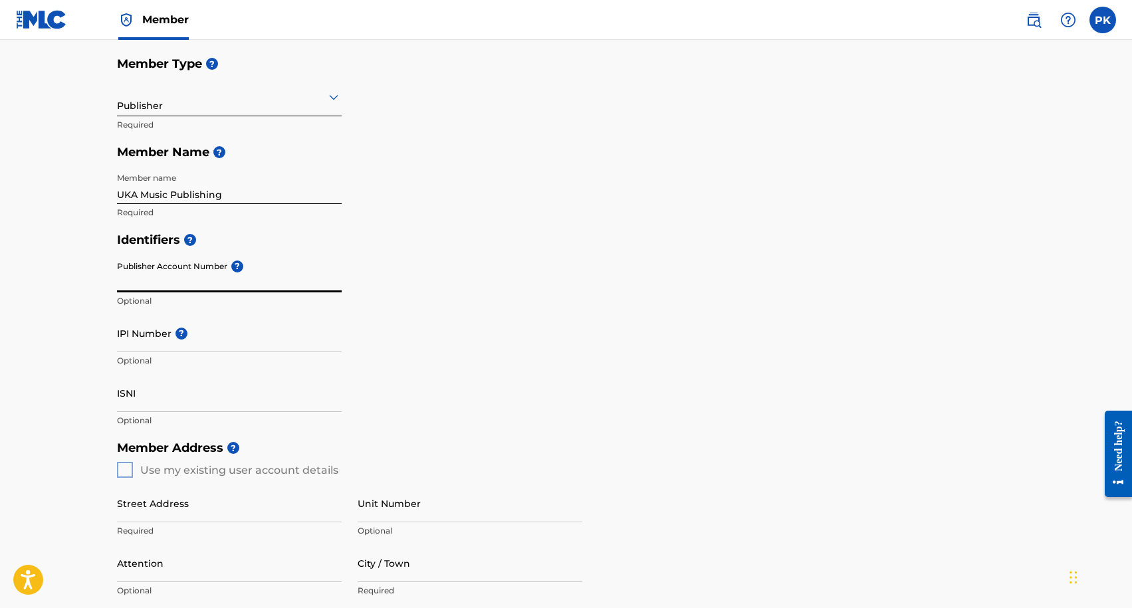
click at [150, 341] on input "IPI Number ?" at bounding box center [229, 333] width 225 height 38
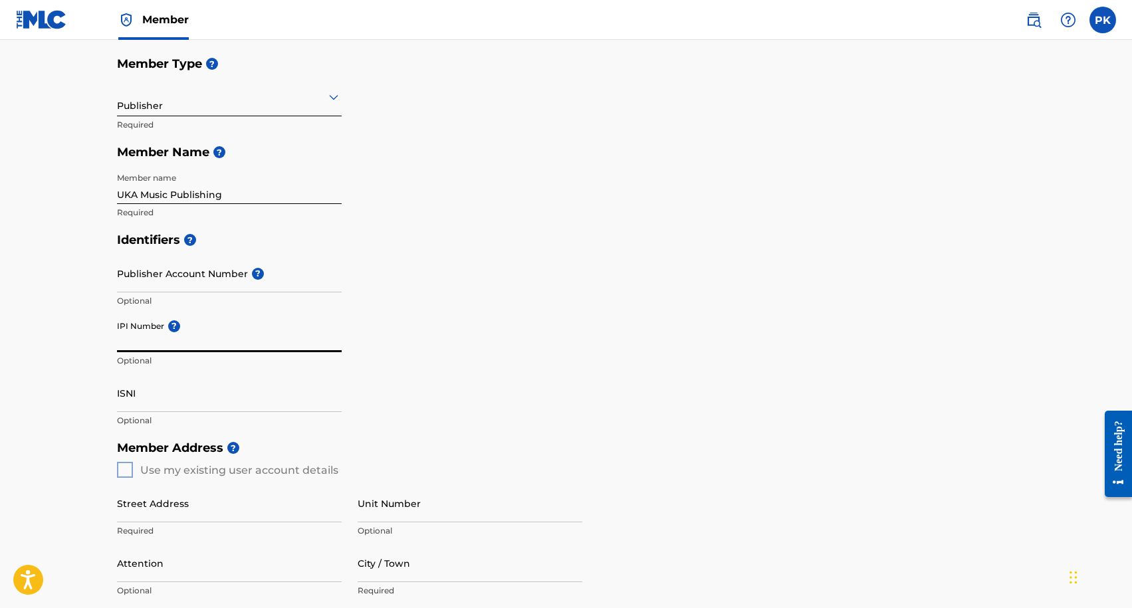
type input "1031188004"
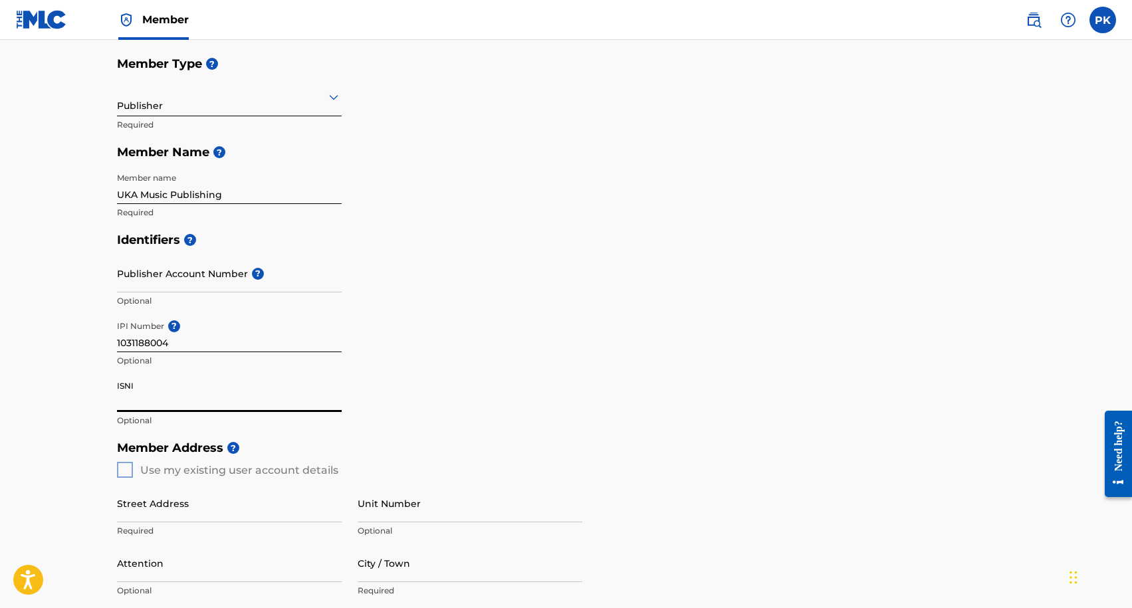
click at [182, 391] on input "ISNI" at bounding box center [229, 393] width 225 height 38
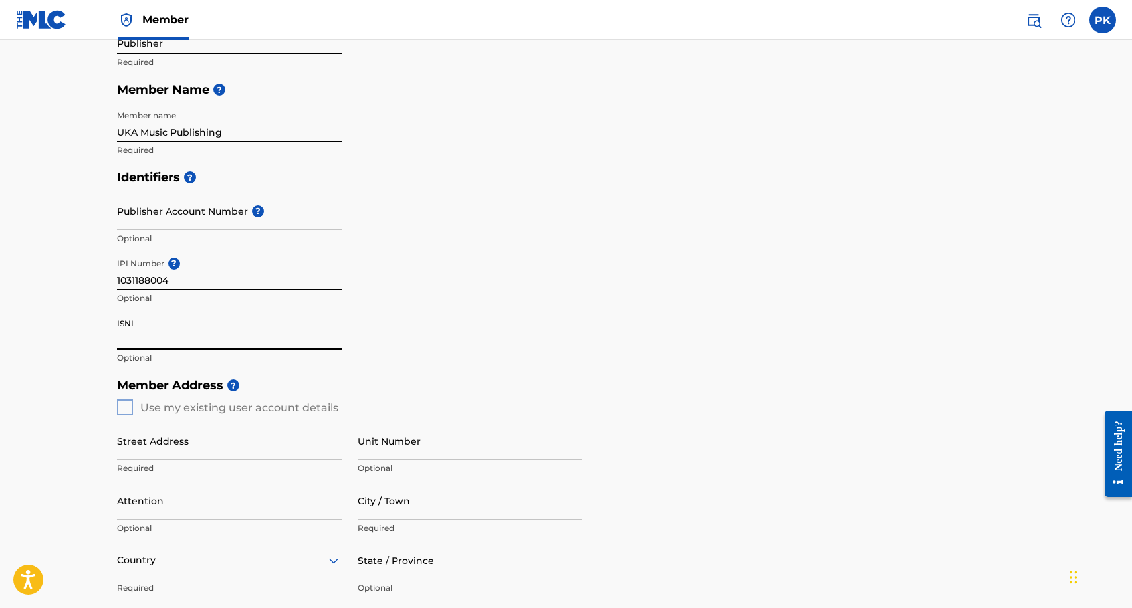
scroll to position [221, 0]
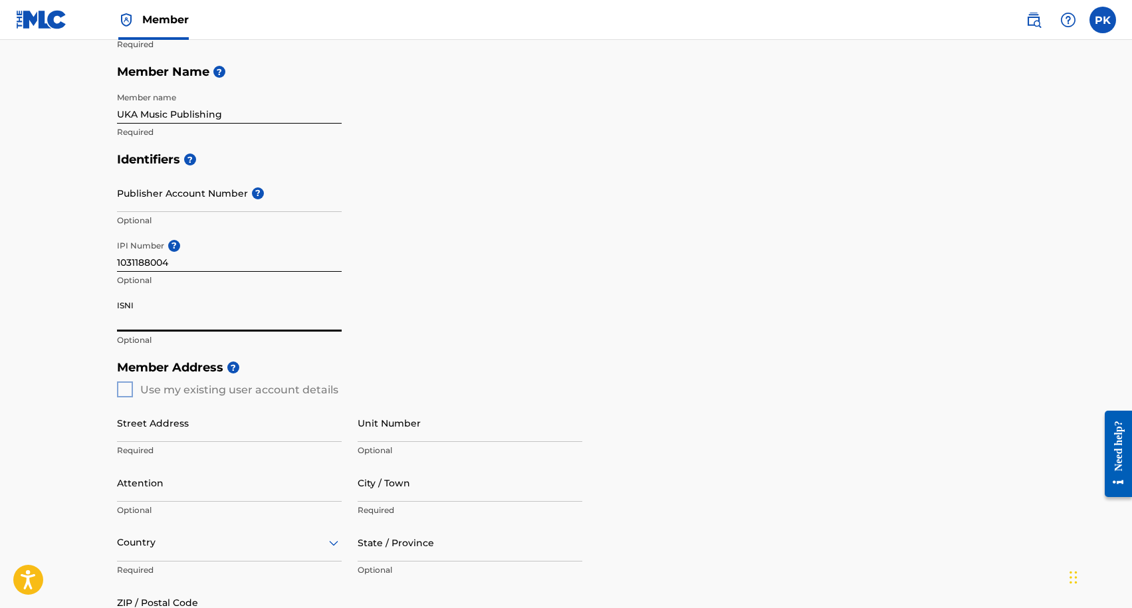
click at [184, 323] on input "ISNI" at bounding box center [229, 313] width 225 height 38
click at [184, 201] on input "Publisher Account Number ?" at bounding box center [229, 193] width 225 height 38
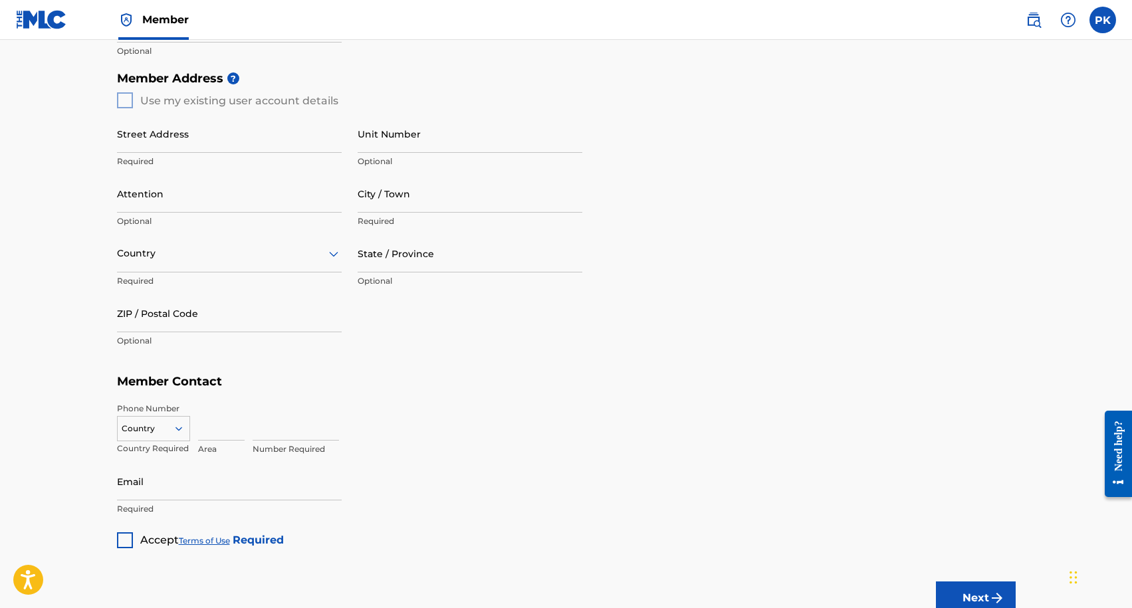
scroll to position [507, 0]
click at [125, 103] on div "Member Address ? Use my existing user account details Street Address Required U…" at bounding box center [566, 219] width 899 height 304
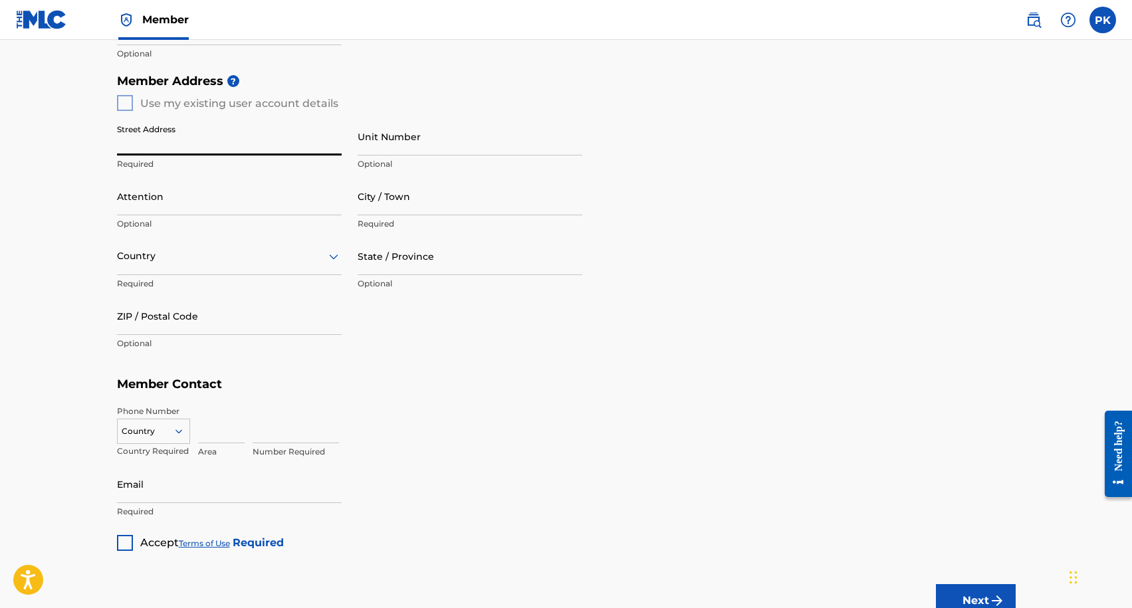
click at [165, 139] on input "Street Address" at bounding box center [229, 137] width 225 height 38
type input "[STREET_ADDRESS]"
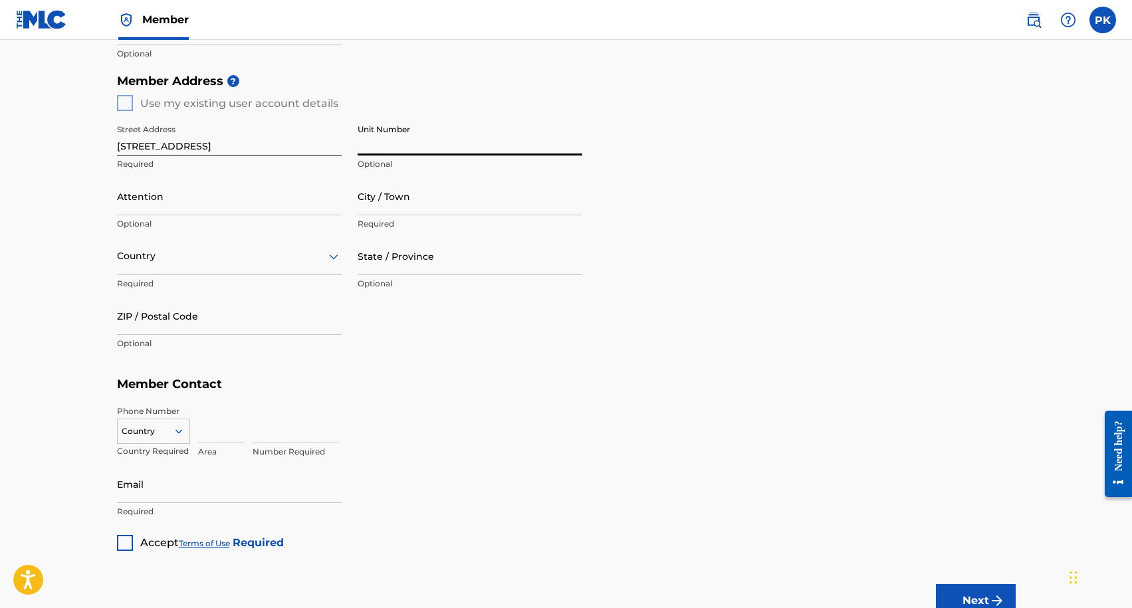
click at [452, 124] on input "Unit Number" at bounding box center [470, 137] width 225 height 38
click at [383, 189] on input "City / Town" at bounding box center [470, 196] width 225 height 38
type input "[GEOGRAPHIC_DATA]"
type input "[PERSON_NAME]"
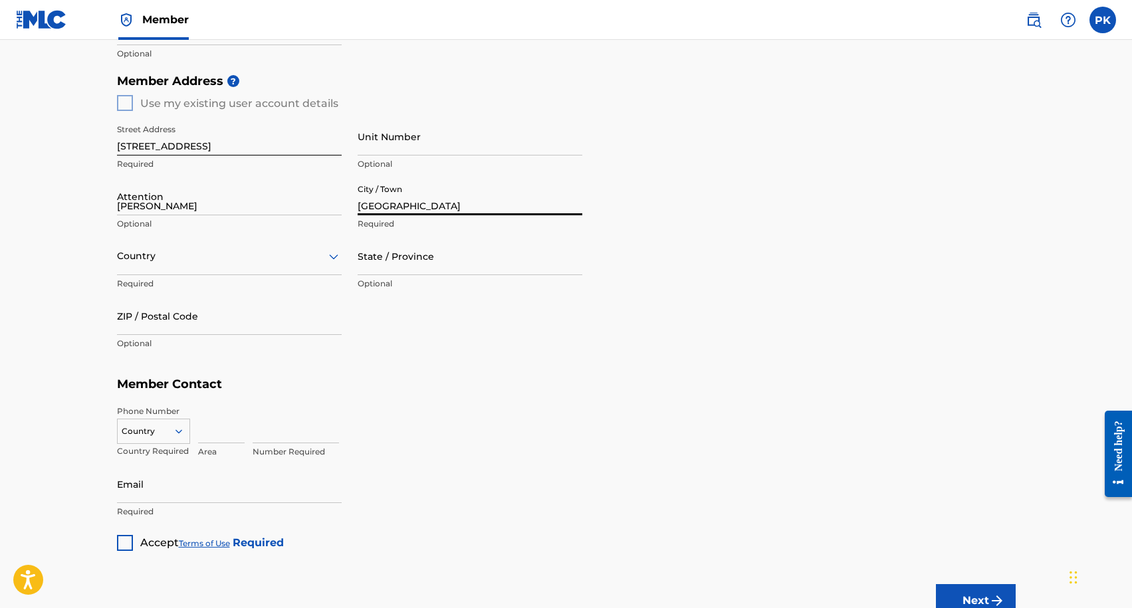
type input "[GEOGRAPHIC_DATA]"
type input "State"
type input "76131"
type input "19294443613"
type input "[EMAIL_ADDRESS][DOMAIN_NAME]"
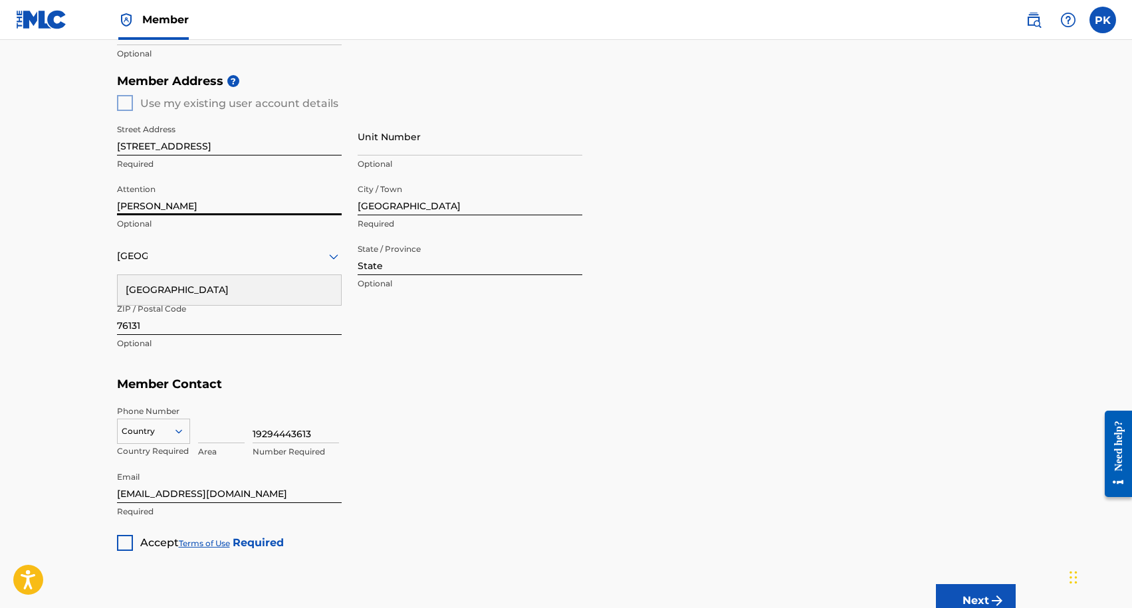
drag, startPoint x: 226, startPoint y: 206, endPoint x: 81, endPoint y: 195, distance: 145.3
click at [81, 195] on main "Create a Member If you are a self-administered songwriter without a publisher t…" at bounding box center [566, 92] width 1132 height 1118
type input "="
click at [219, 258] on div "[GEOGRAPHIC_DATA]" at bounding box center [229, 256] width 225 height 17
click at [219, 258] on div at bounding box center [229, 256] width 225 height 17
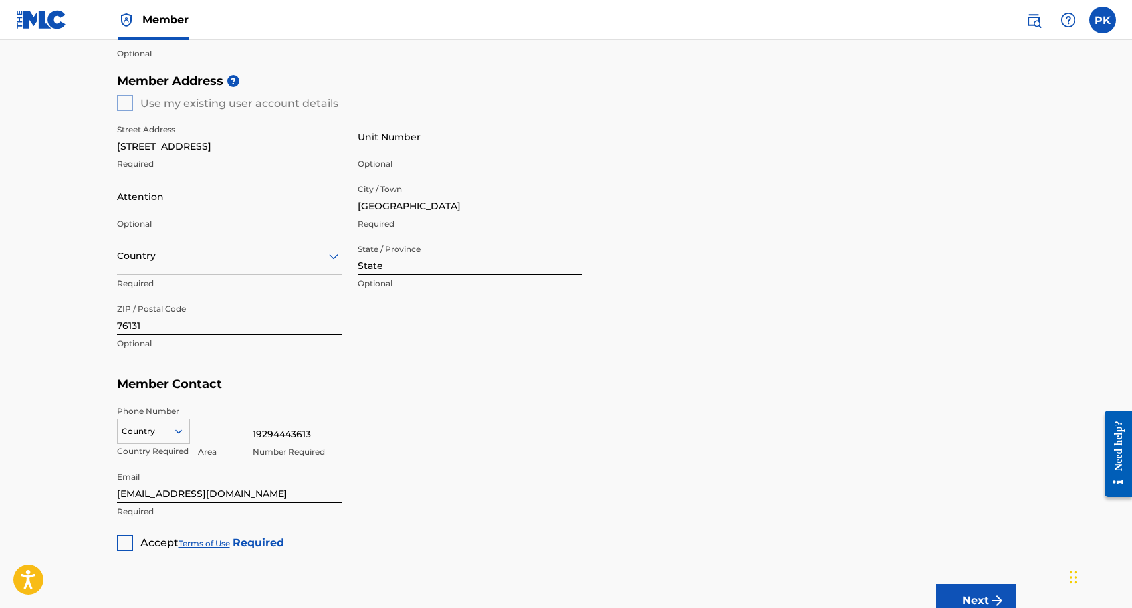
click at [219, 258] on div at bounding box center [229, 256] width 225 height 17
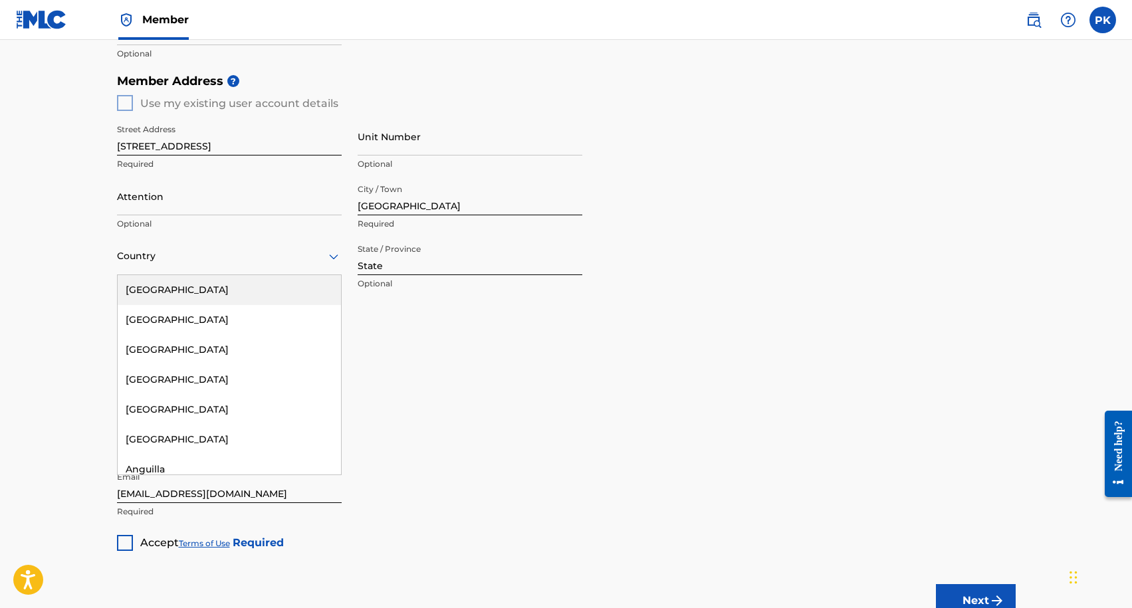
click at [221, 292] on div "[GEOGRAPHIC_DATA]" at bounding box center [229, 290] width 223 height 30
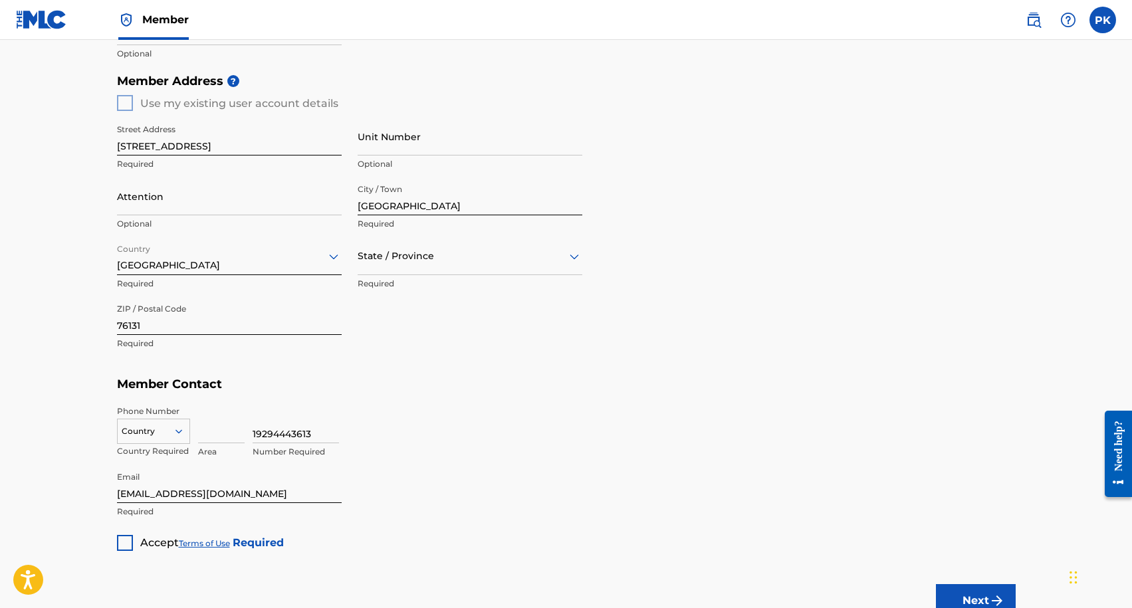
click at [400, 260] on div at bounding box center [470, 256] width 225 height 17
click at [381, 349] on div "[US_STATE]" at bounding box center [469, 357] width 223 height 30
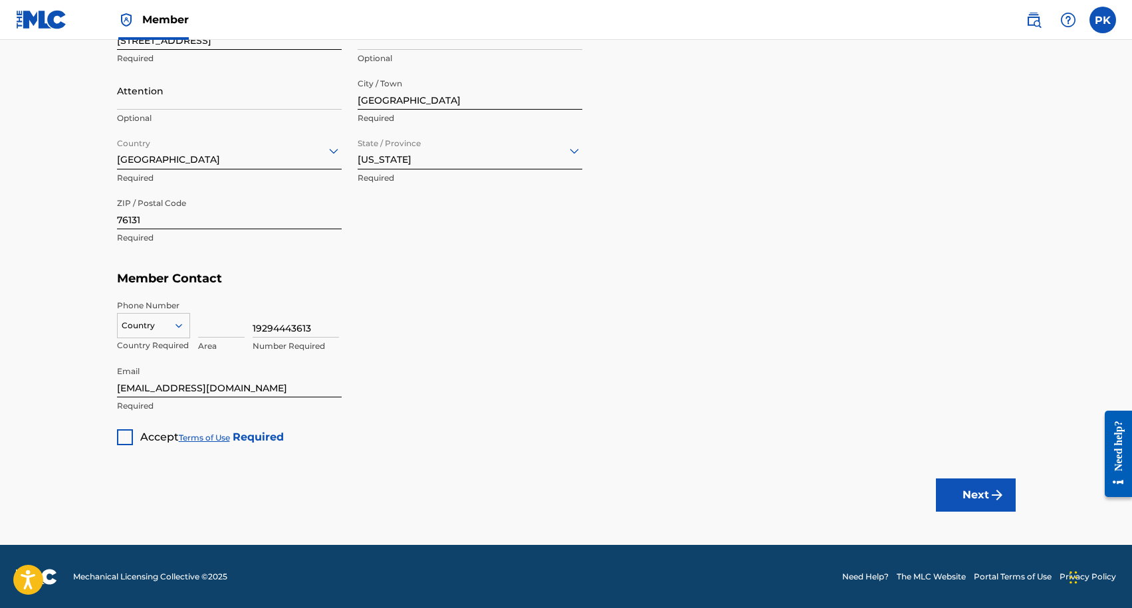
click at [163, 325] on div at bounding box center [154, 325] width 72 height 15
click at [152, 412] on div "NP +977" at bounding box center [154, 426] width 72 height 28
click at [222, 330] on input at bounding box center [221, 319] width 47 height 38
drag, startPoint x: 315, startPoint y: 326, endPoint x: 240, endPoint y: 326, distance: 75.1
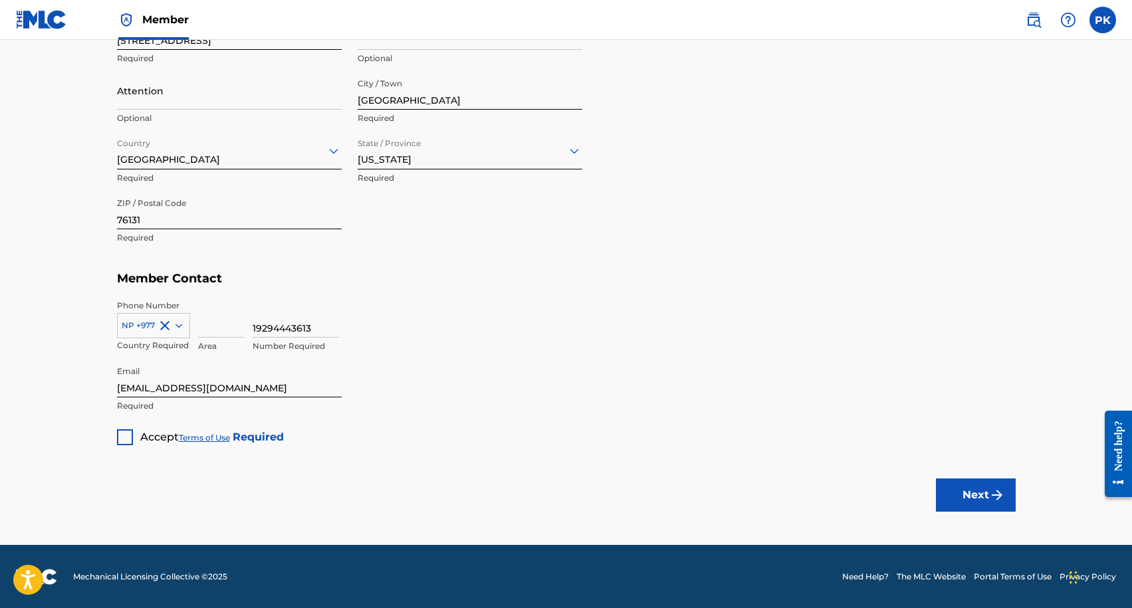
click at [240, 326] on div "NP +977 Country Required Area 19294443613 Number Required" at bounding box center [566, 330] width 899 height 60
click at [276, 328] on input "98" at bounding box center [296, 319] width 86 height 38
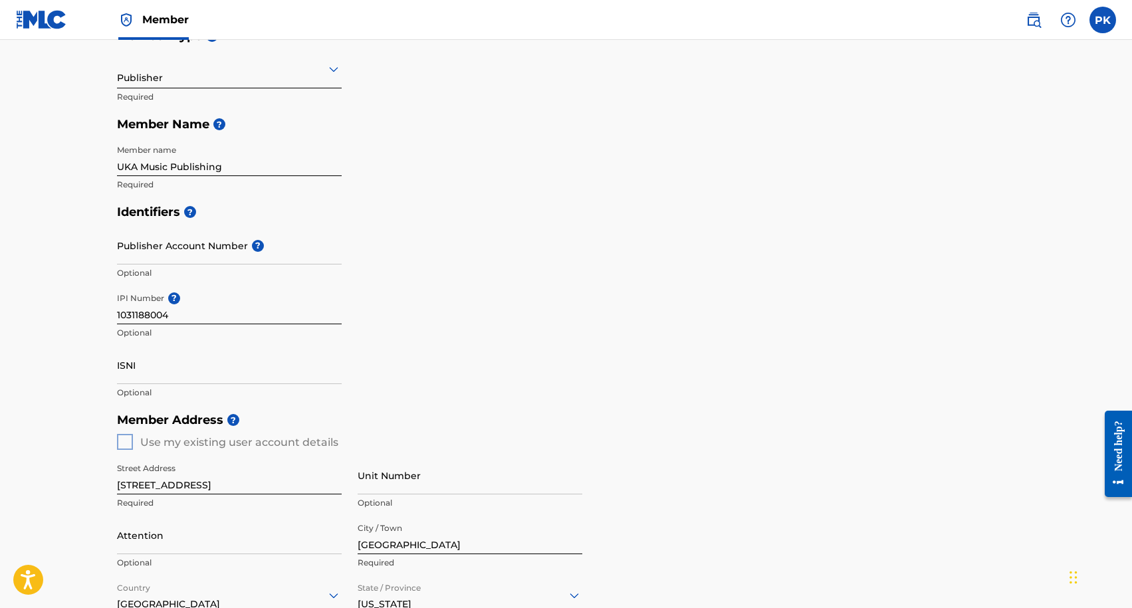
scroll to position [142, 0]
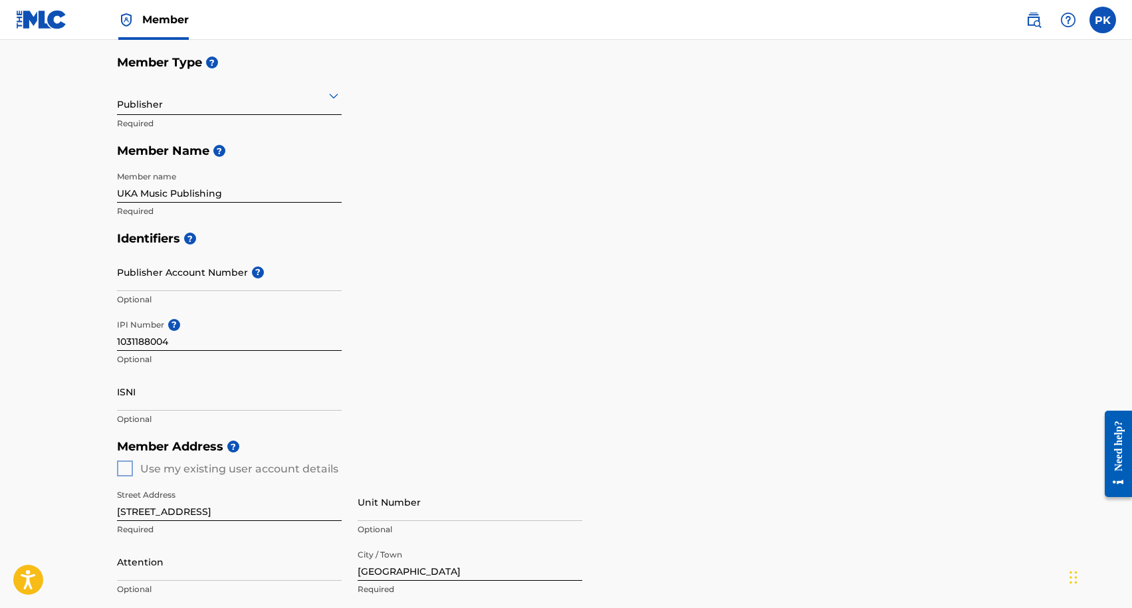
type input "9810000476"
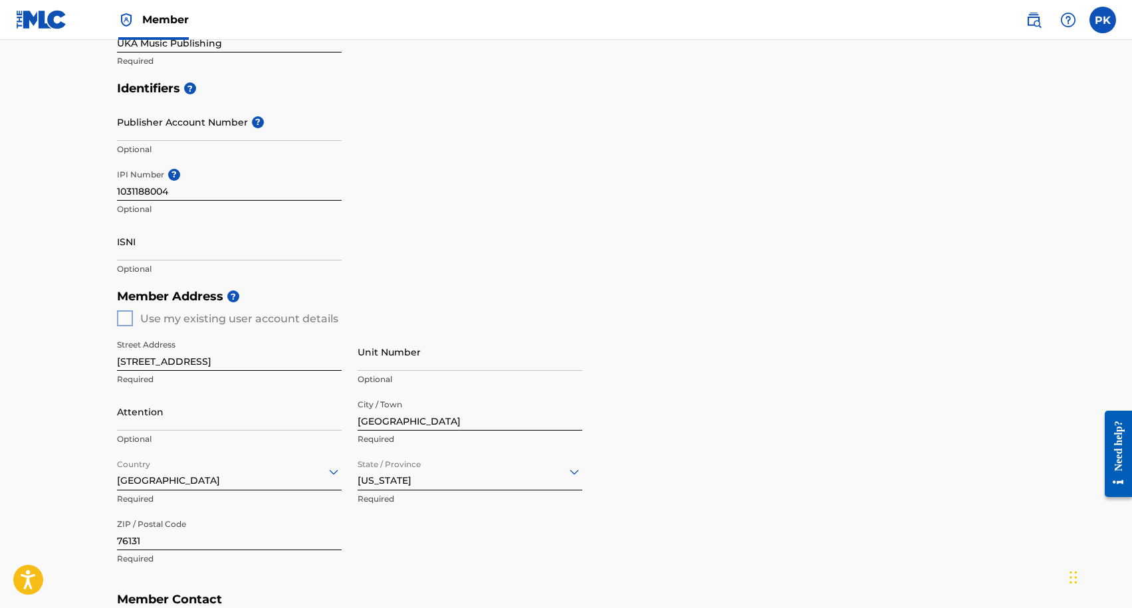
scroll to position [303, 0]
